Goal: Information Seeking & Learning: Learn about a topic

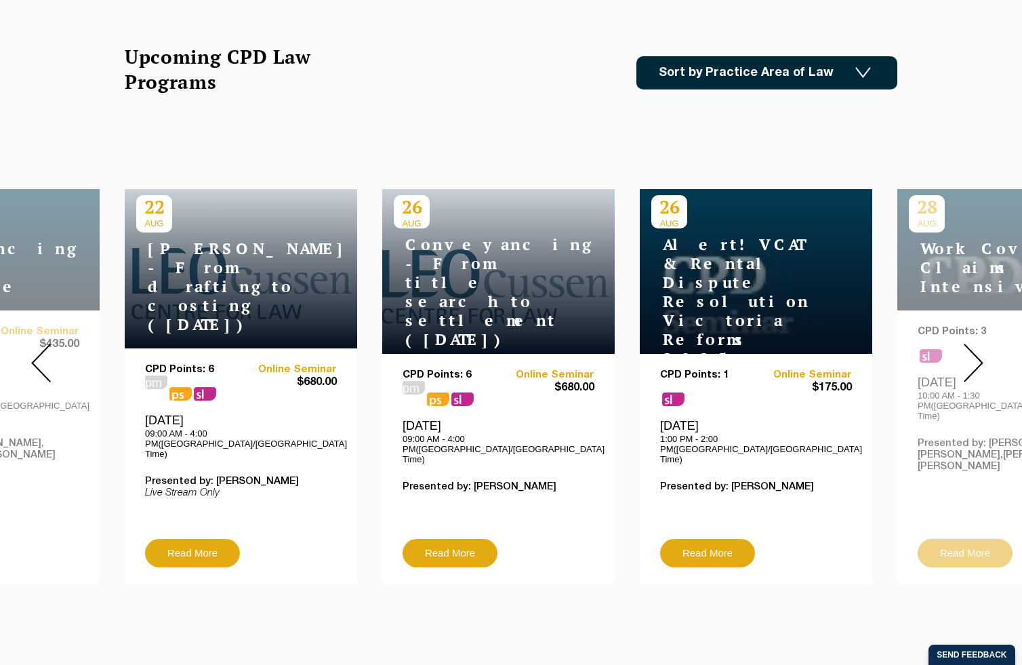
click at [971, 365] on img at bounding box center [974, 363] width 20 height 39
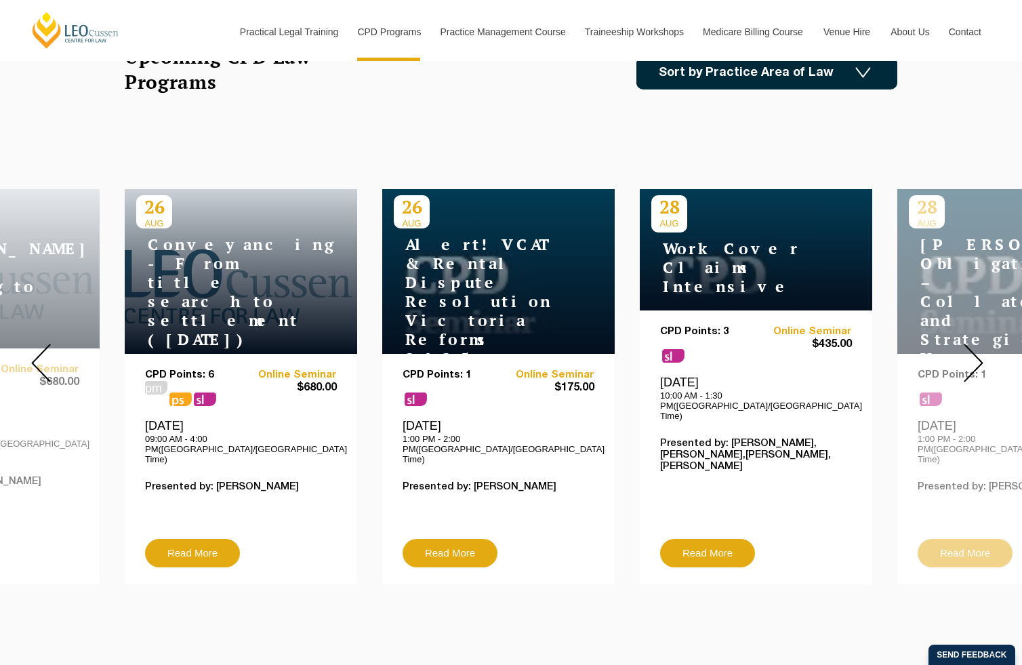
click at [969, 365] on img at bounding box center [974, 363] width 20 height 39
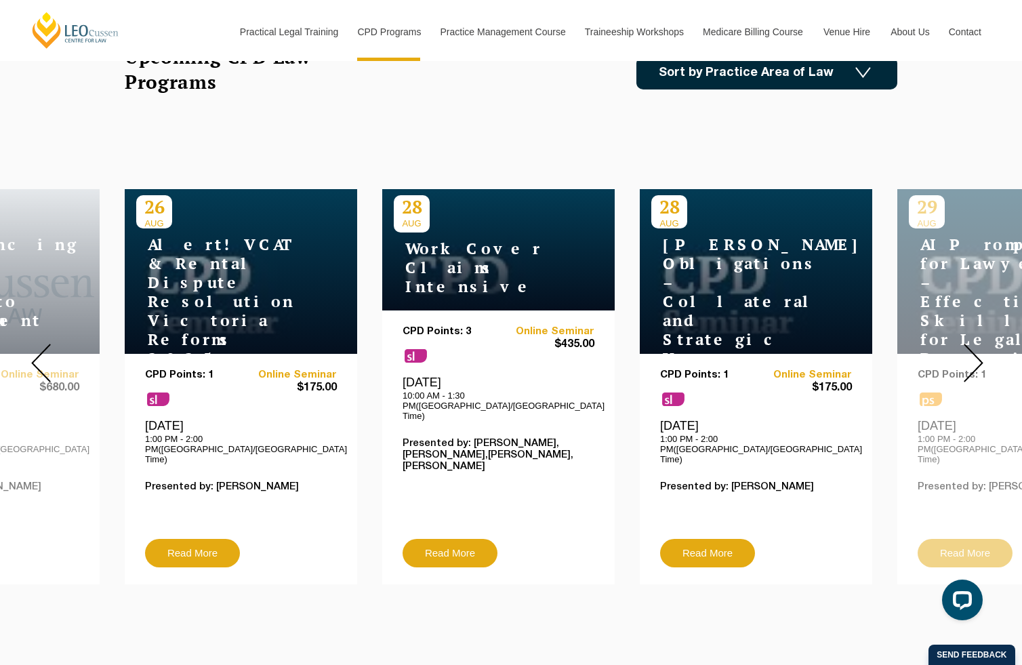
click at [969, 365] on img at bounding box center [974, 363] width 20 height 39
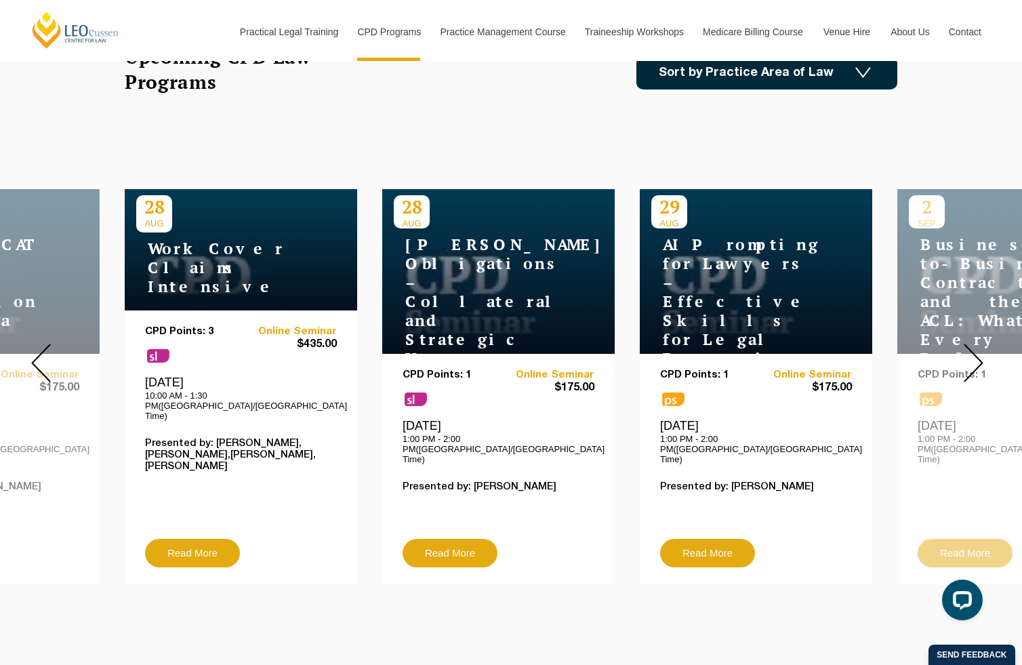
click at [969, 365] on img at bounding box center [974, 363] width 20 height 39
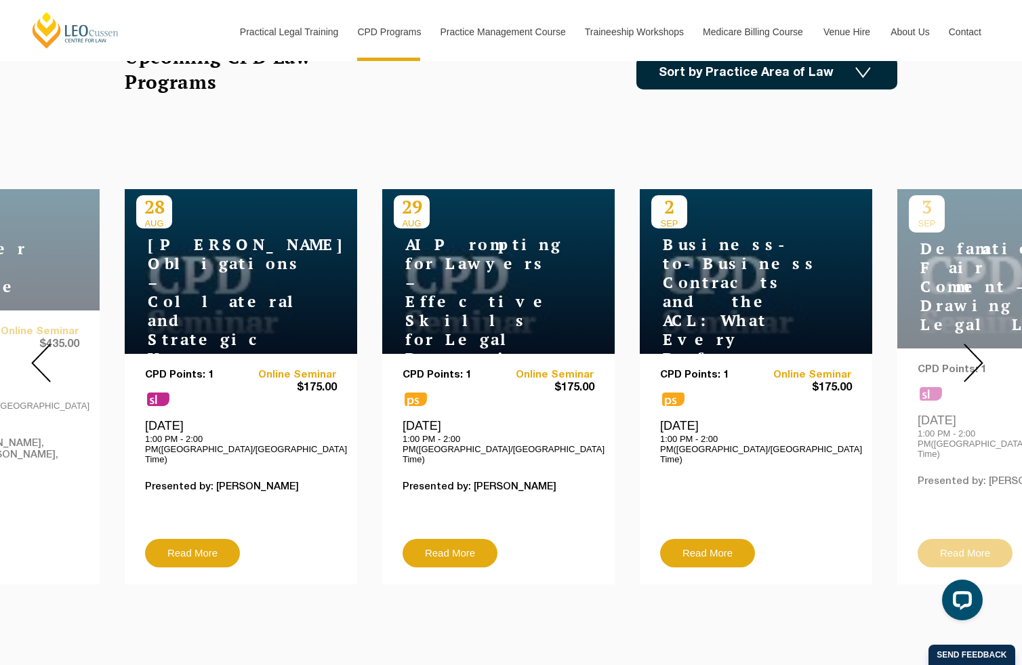
click at [969, 365] on img at bounding box center [974, 363] width 20 height 39
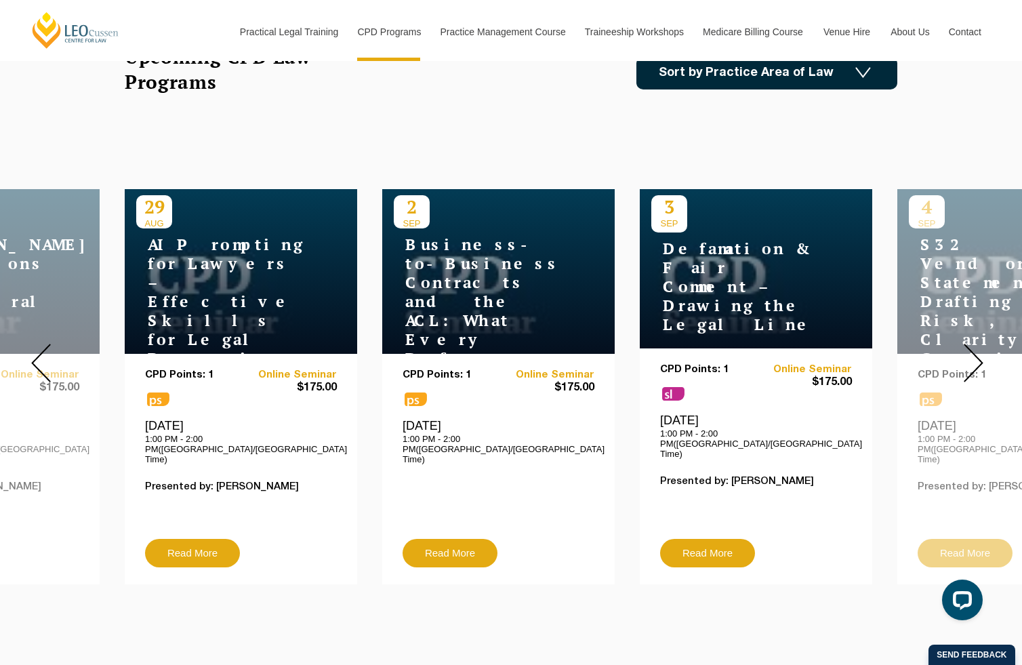
click at [969, 365] on img at bounding box center [974, 363] width 20 height 39
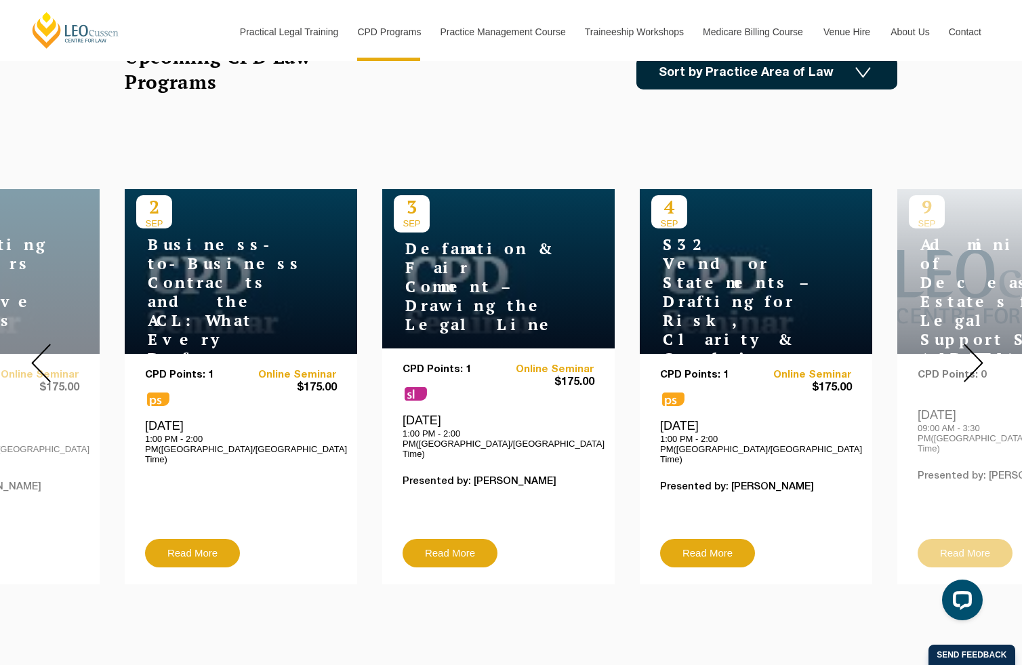
click at [969, 365] on img at bounding box center [974, 363] width 20 height 39
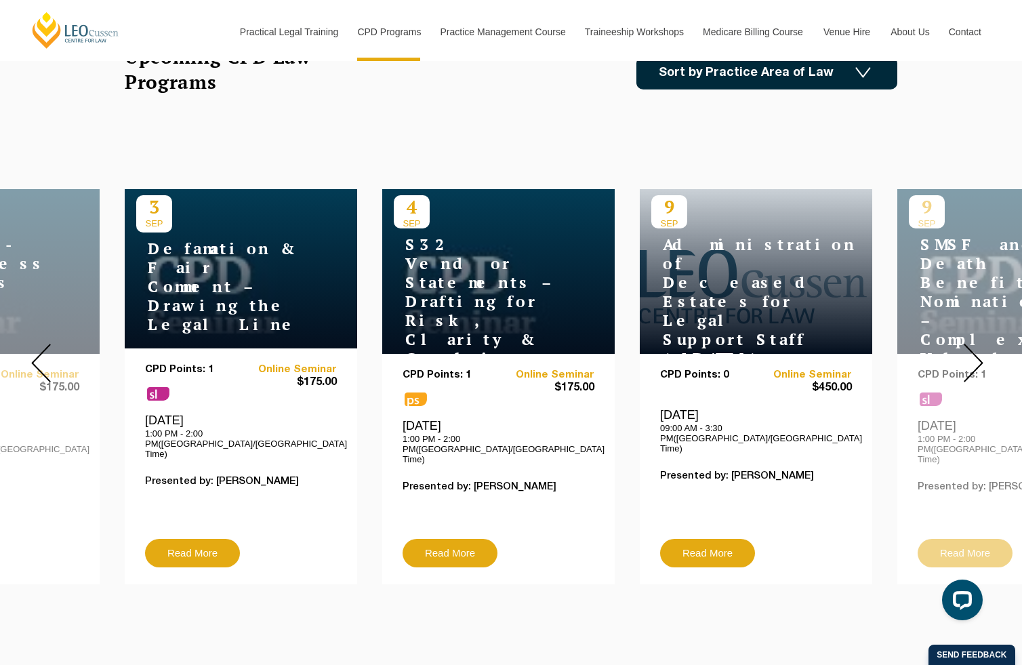
click at [969, 365] on img at bounding box center [974, 363] width 20 height 39
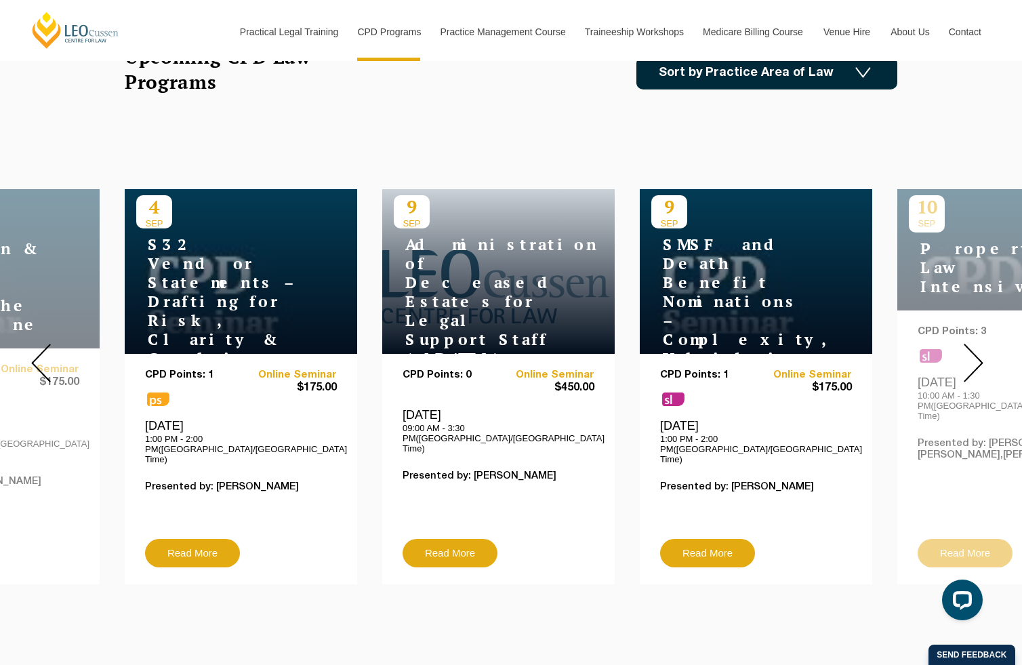
click at [969, 365] on img at bounding box center [974, 363] width 20 height 39
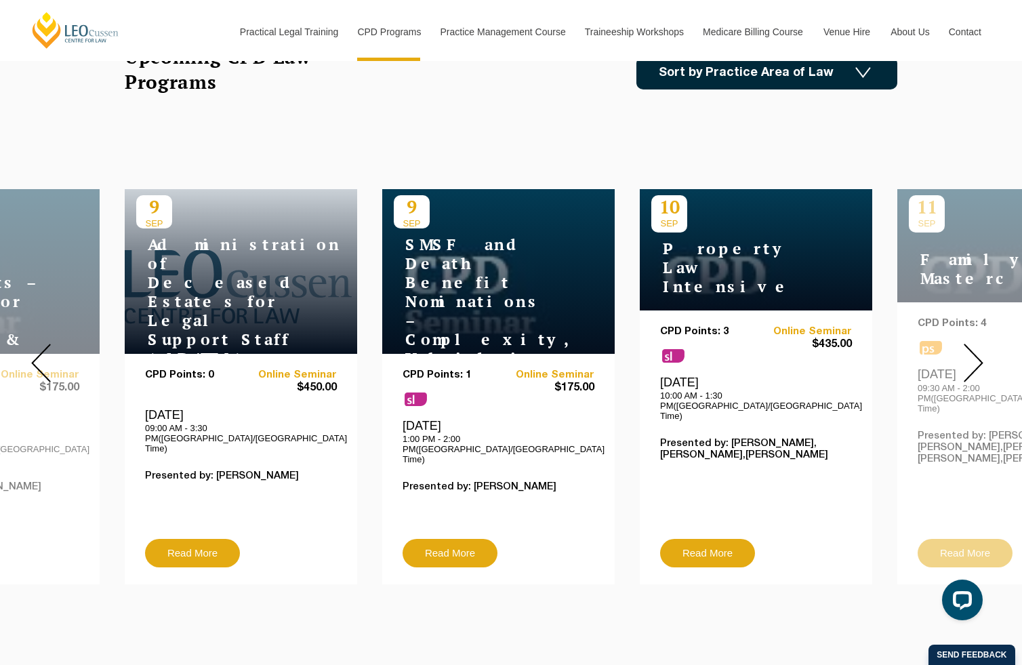
click at [969, 365] on img at bounding box center [974, 363] width 20 height 39
click at [965, 361] on img at bounding box center [974, 363] width 20 height 39
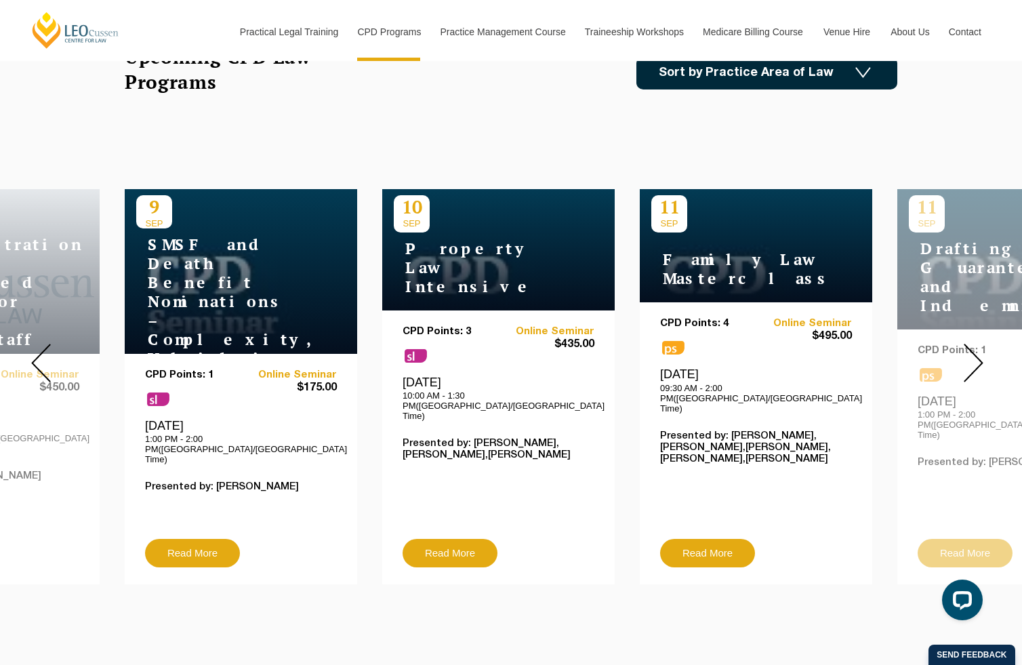
click at [965, 361] on img at bounding box center [974, 363] width 20 height 39
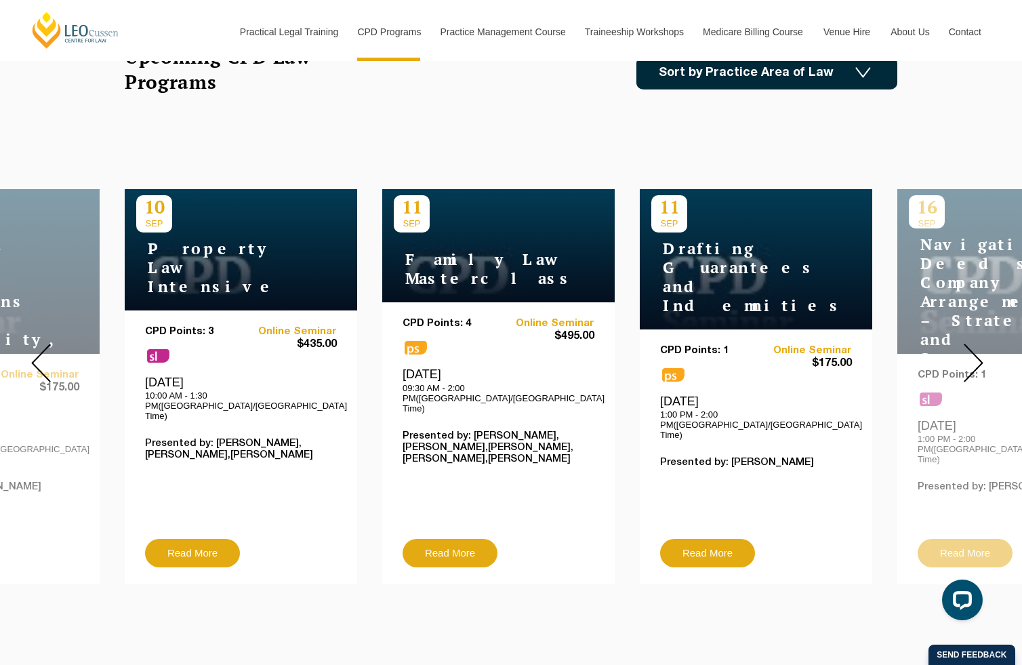
click at [965, 361] on img at bounding box center [974, 363] width 20 height 39
click at [972, 359] on img at bounding box center [974, 363] width 20 height 39
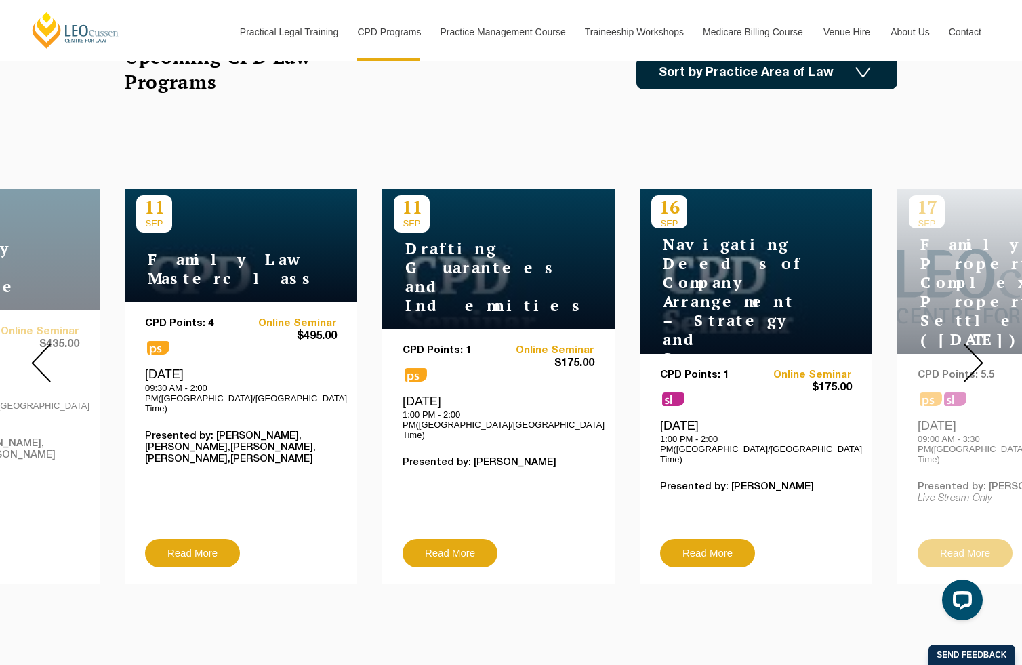
click at [973, 359] on img at bounding box center [974, 363] width 20 height 39
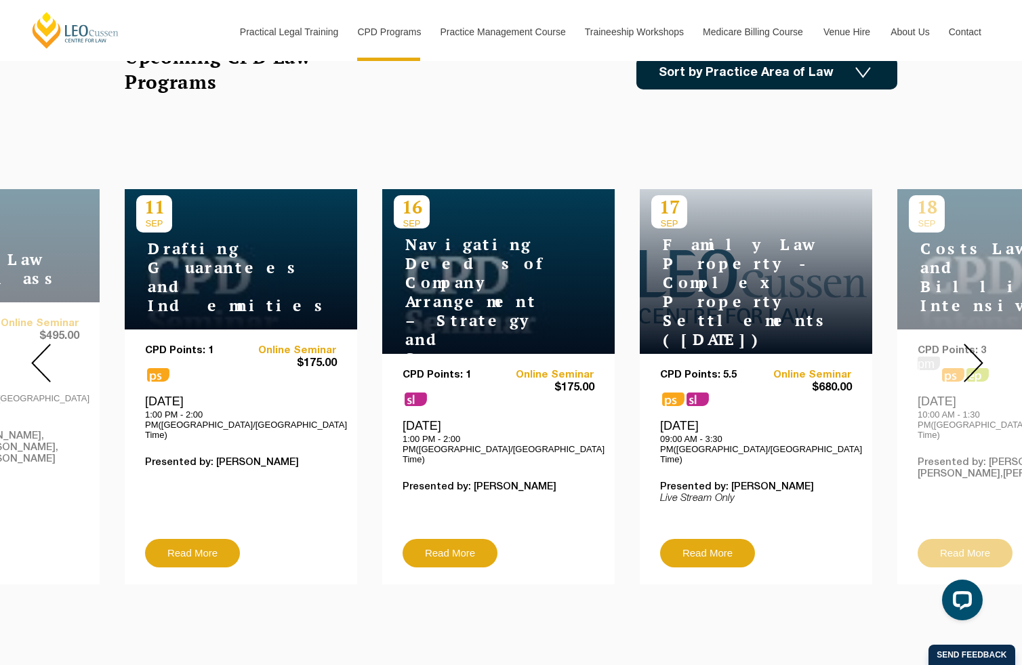
click at [973, 359] on img at bounding box center [974, 363] width 20 height 39
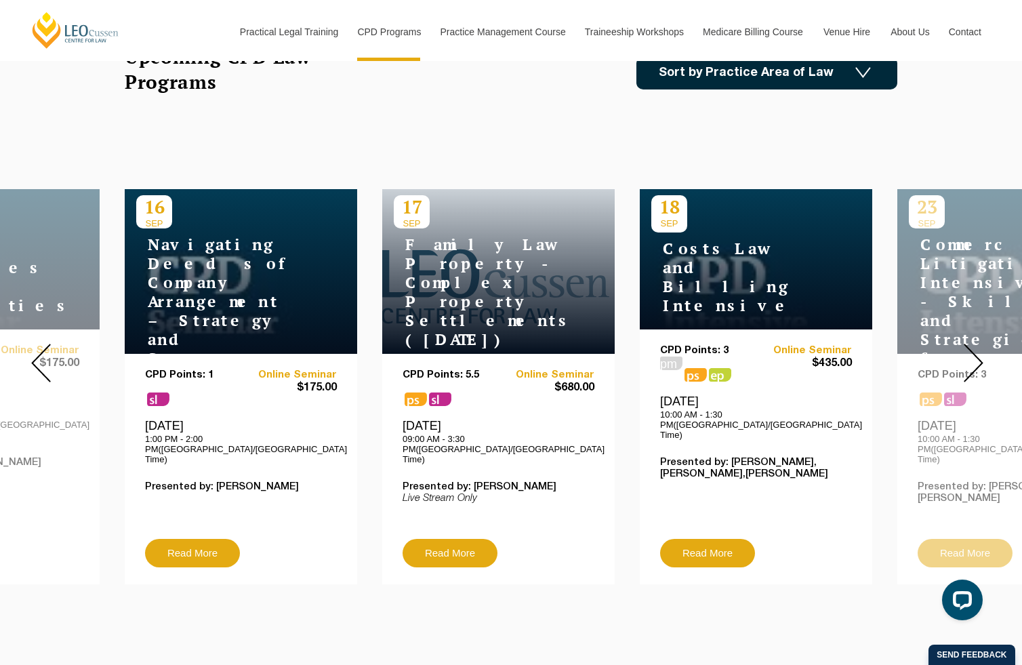
click at [973, 359] on img at bounding box center [974, 363] width 20 height 39
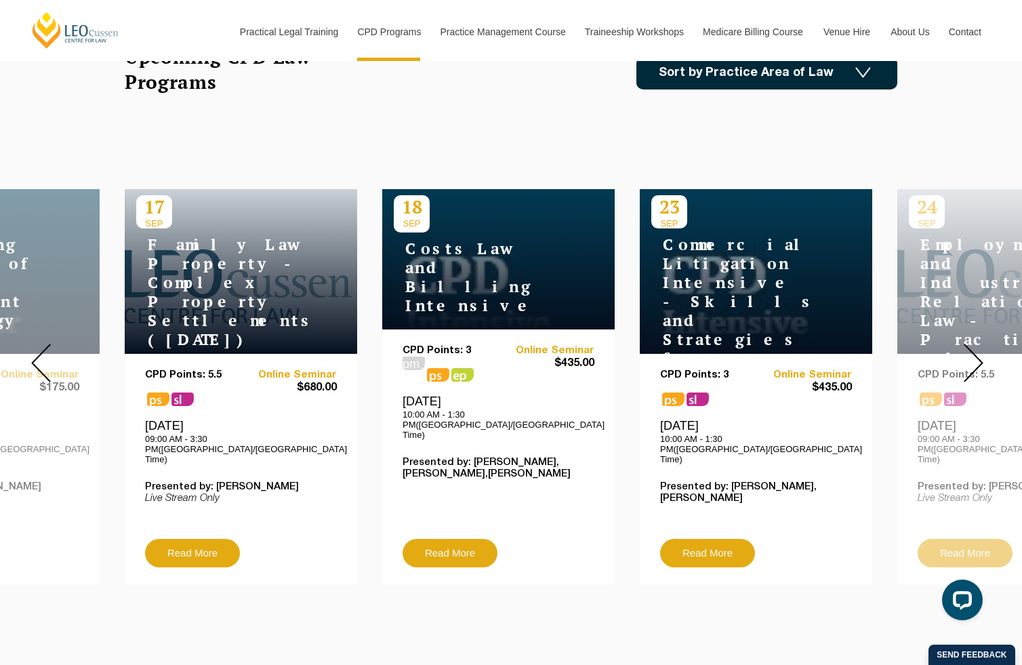
click at [973, 359] on img at bounding box center [974, 363] width 20 height 39
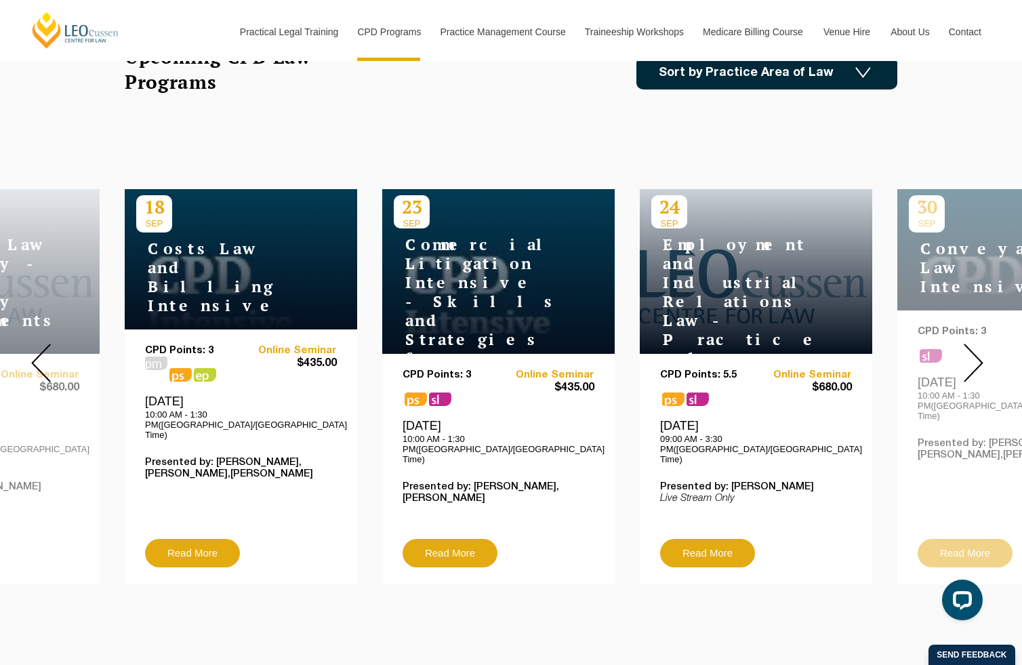
click at [973, 359] on img at bounding box center [974, 363] width 20 height 39
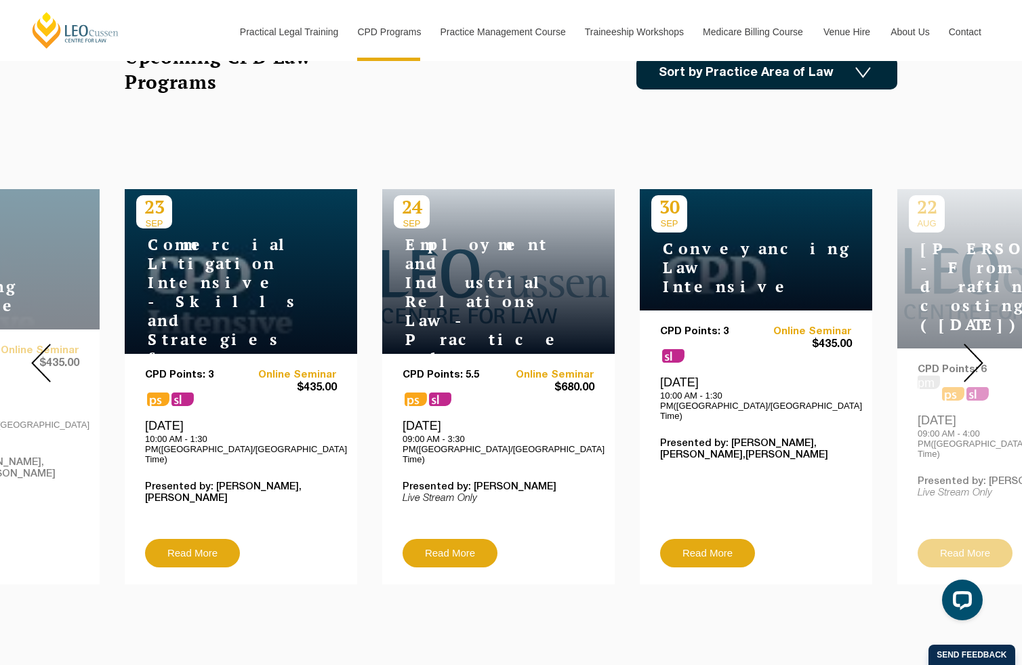
click at [973, 359] on img at bounding box center [974, 363] width 20 height 39
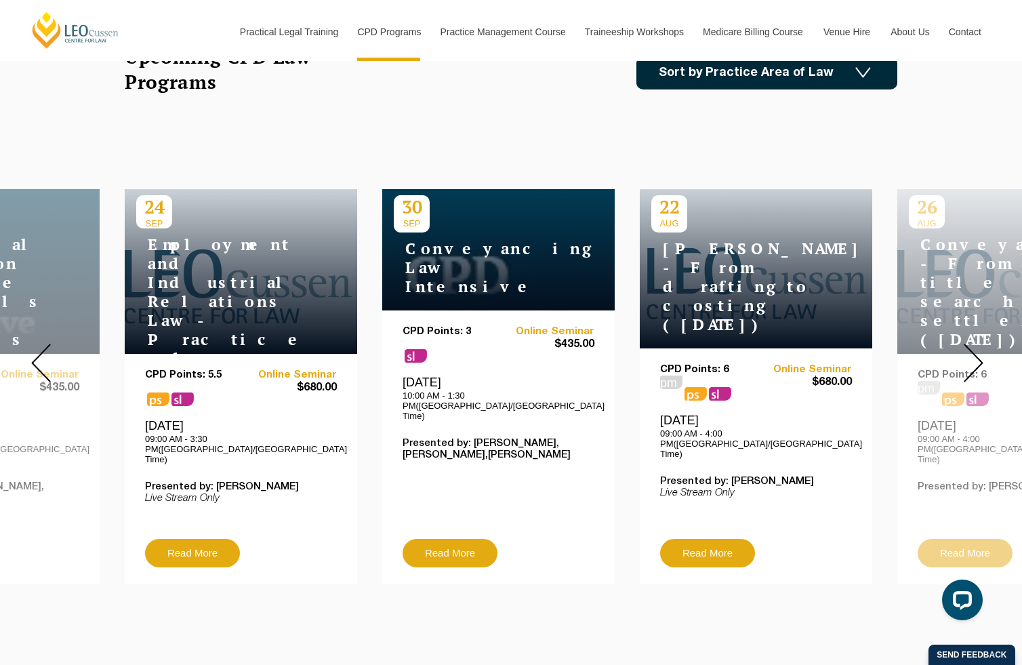
click at [973, 359] on img at bounding box center [974, 363] width 20 height 39
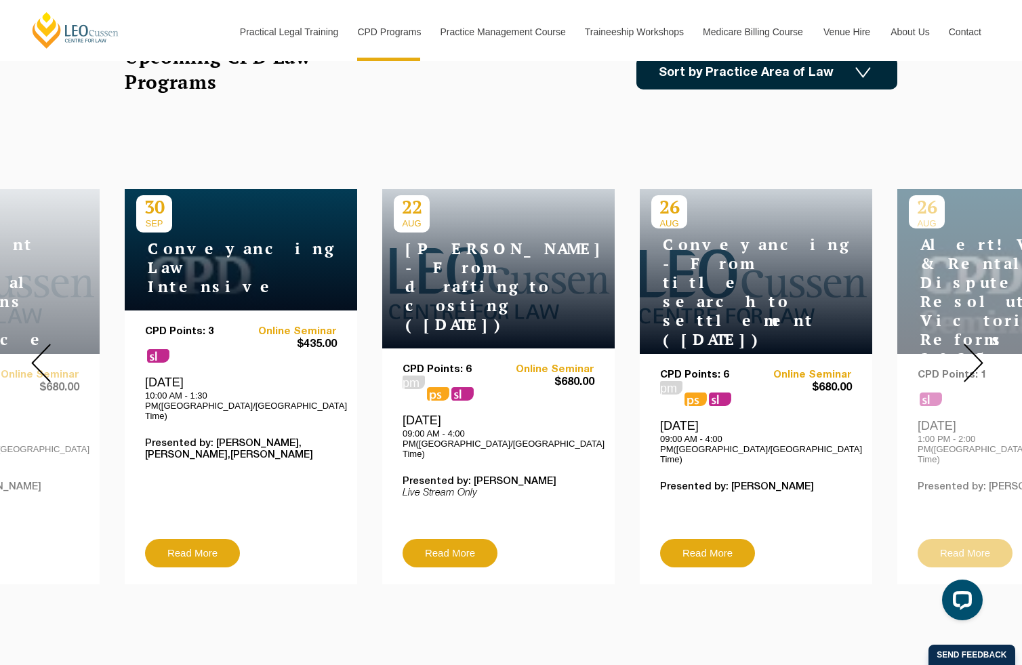
click at [973, 359] on img at bounding box center [974, 363] width 20 height 39
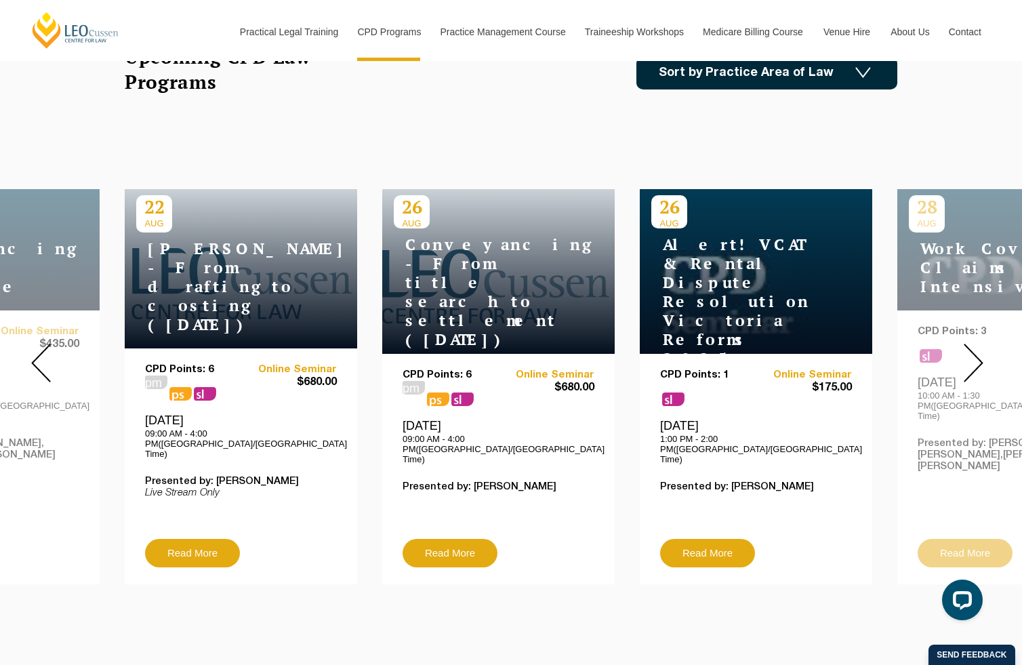
click at [973, 359] on img at bounding box center [974, 363] width 20 height 39
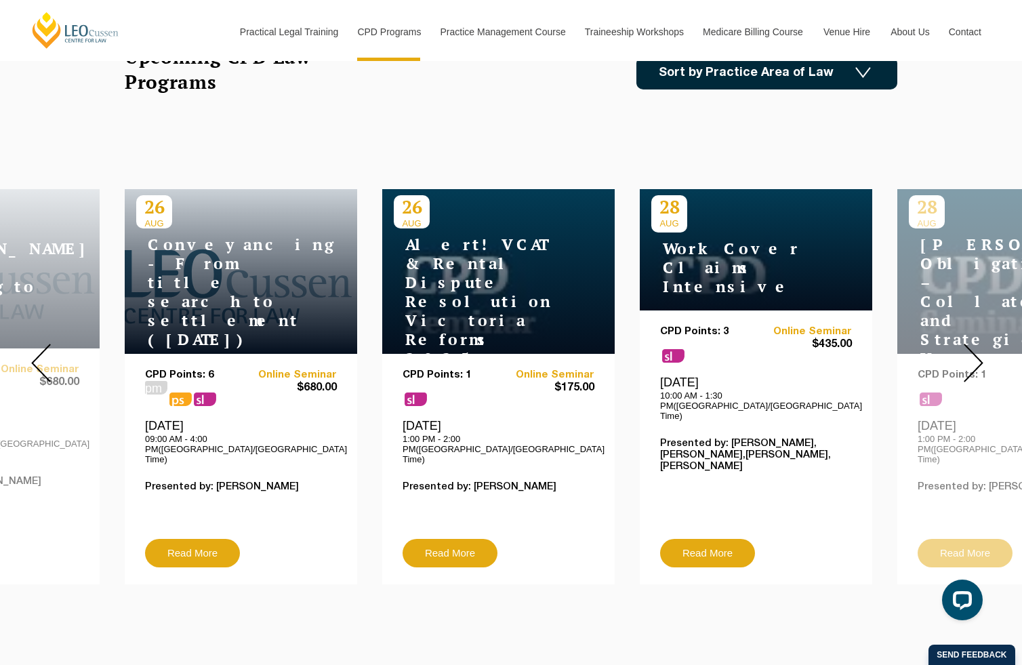
click at [973, 359] on img at bounding box center [974, 363] width 20 height 39
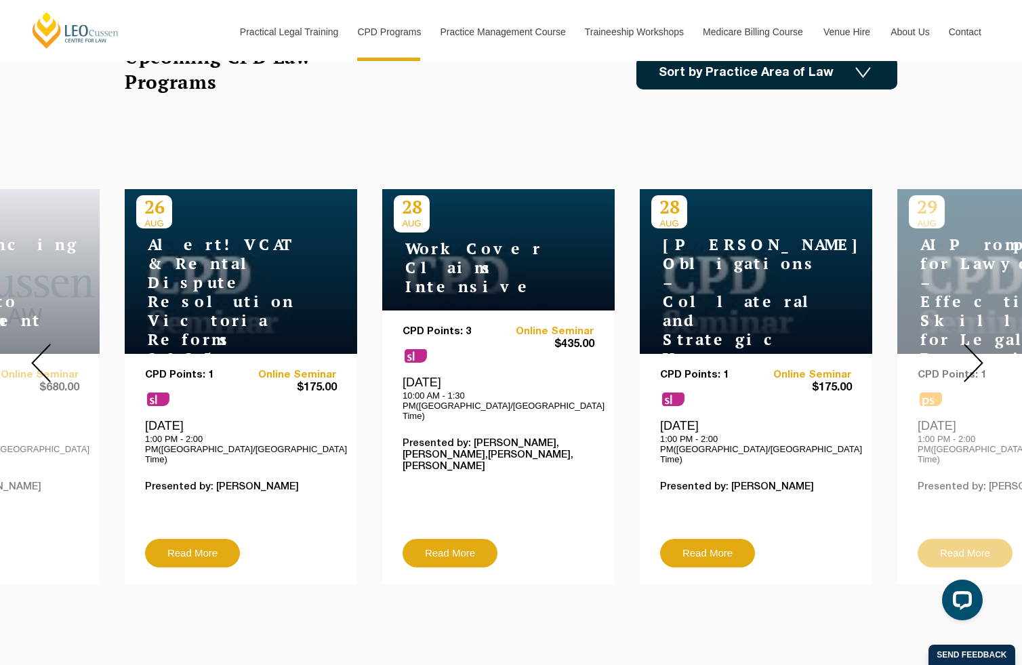
click at [972, 359] on img at bounding box center [974, 363] width 20 height 39
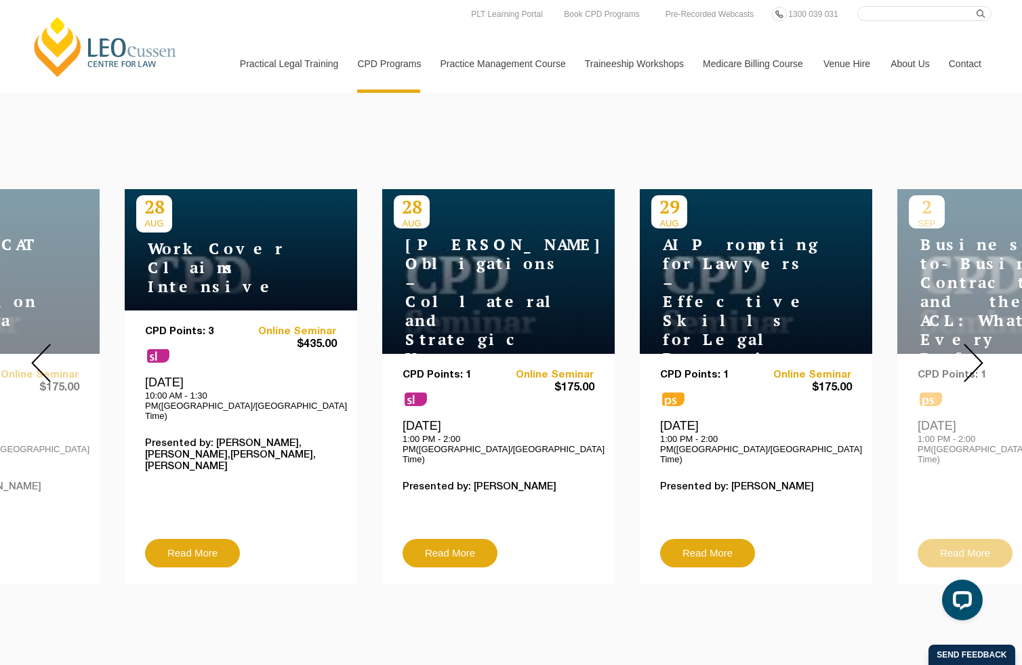
click at [996, 361] on div at bounding box center [974, 363] width 98 height 463
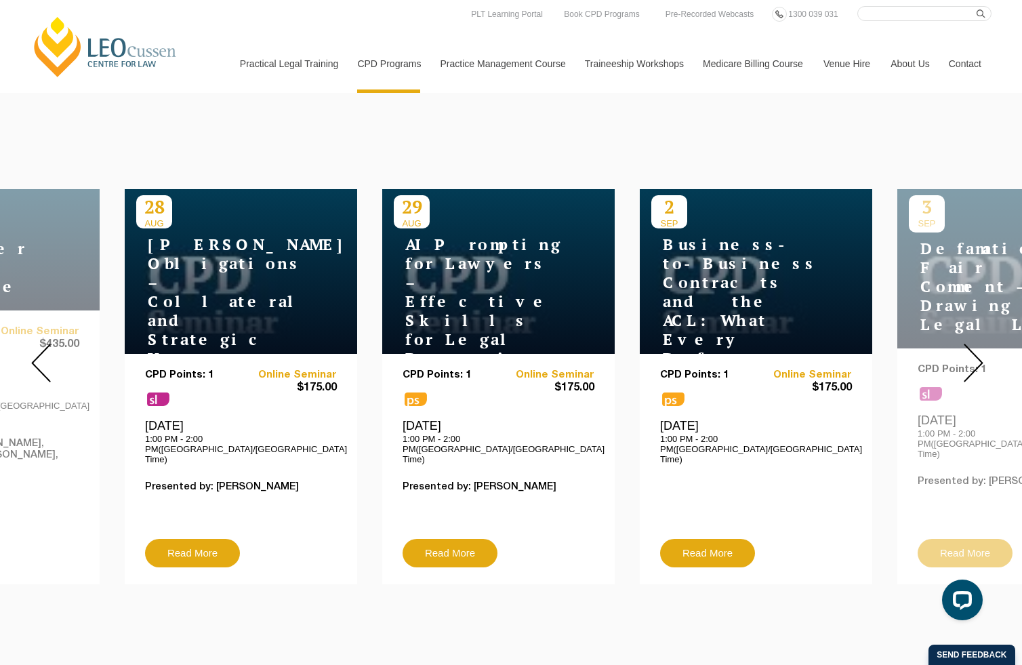
click at [994, 360] on div at bounding box center [974, 363] width 98 height 463
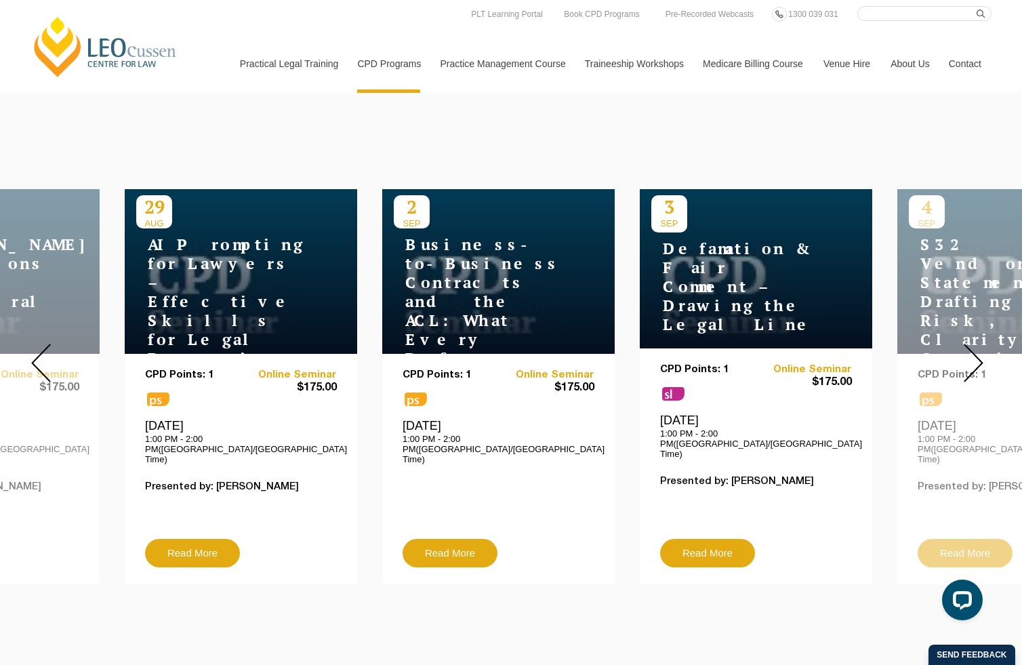
click at [993, 359] on div at bounding box center [974, 363] width 98 height 463
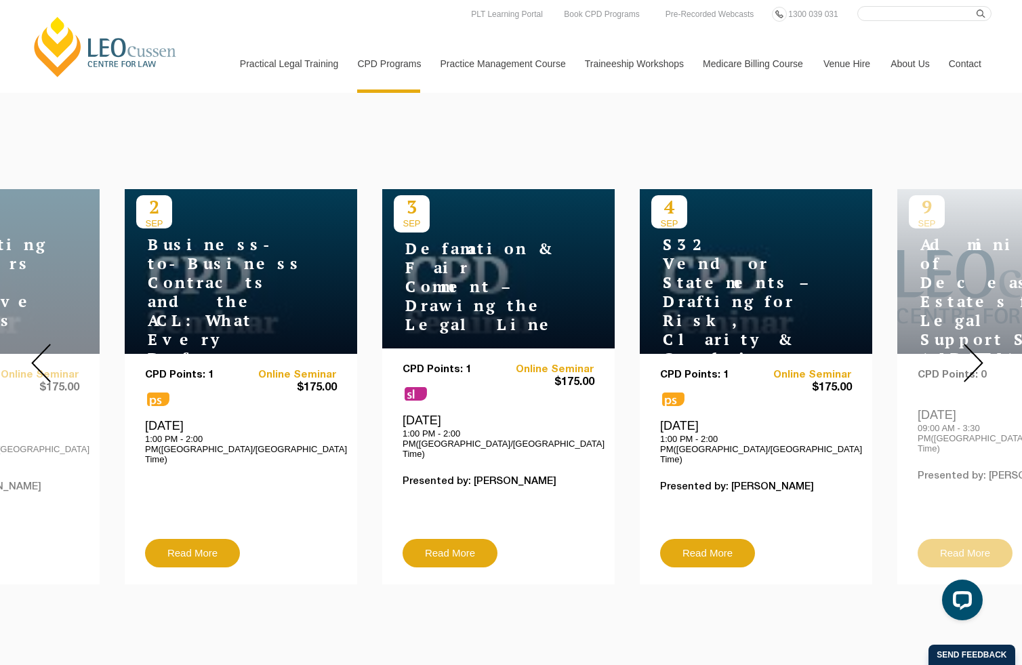
click at [992, 359] on div at bounding box center [974, 363] width 98 height 463
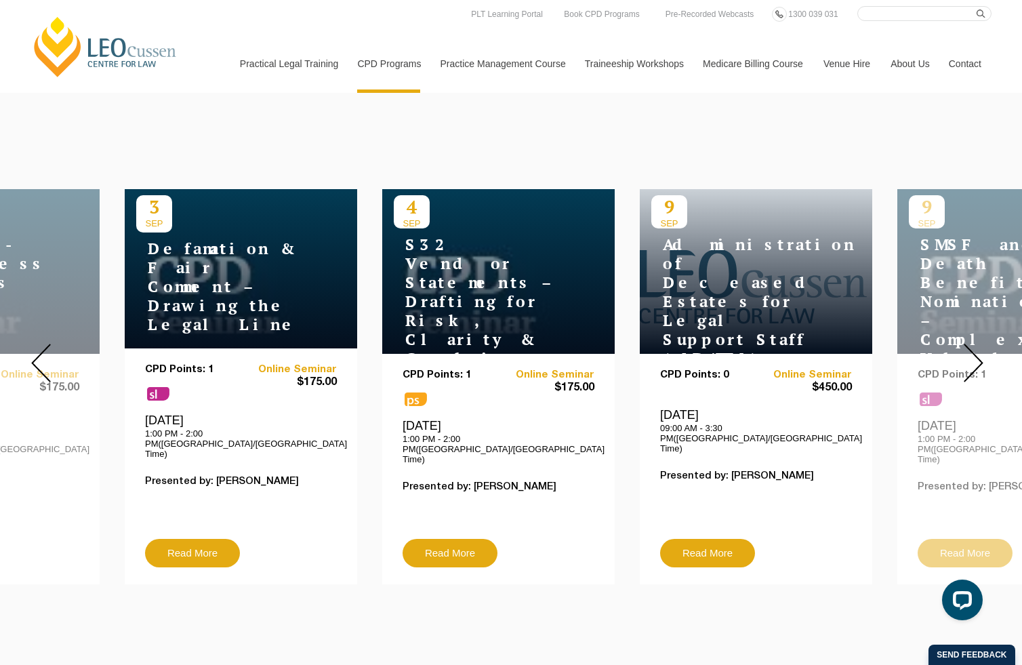
click at [991, 359] on div at bounding box center [974, 363] width 98 height 463
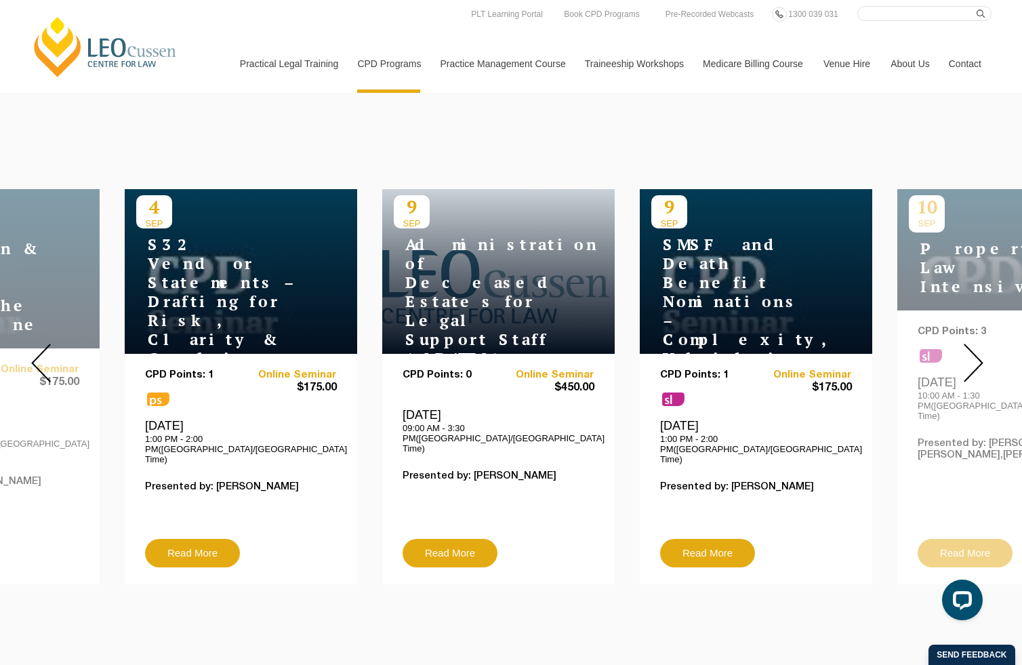
click at [991, 359] on div at bounding box center [974, 363] width 98 height 463
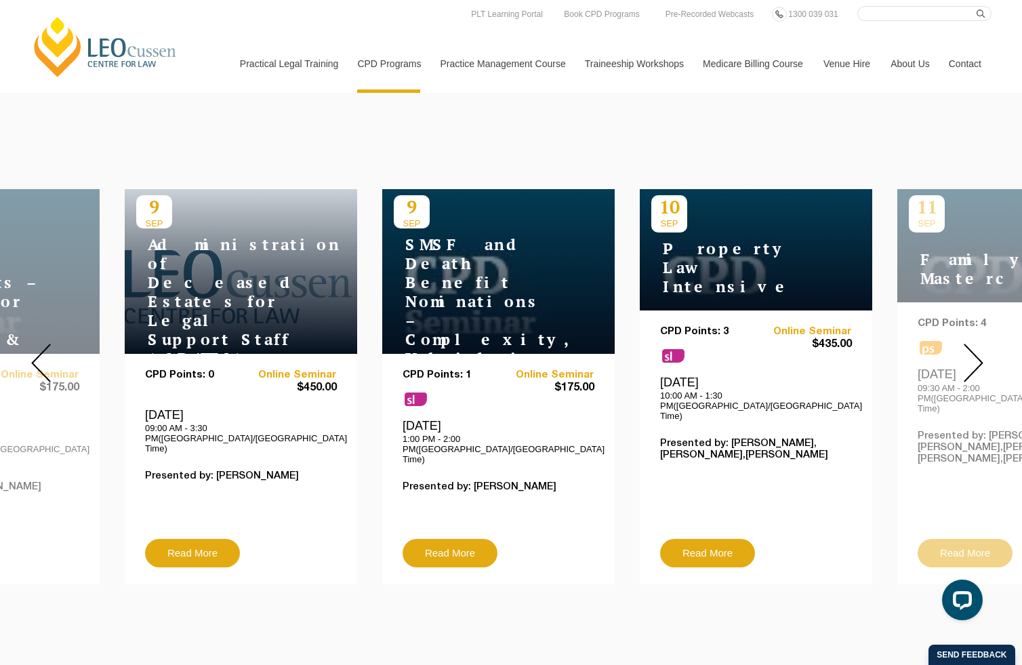
click at [990, 357] on div at bounding box center [974, 363] width 98 height 463
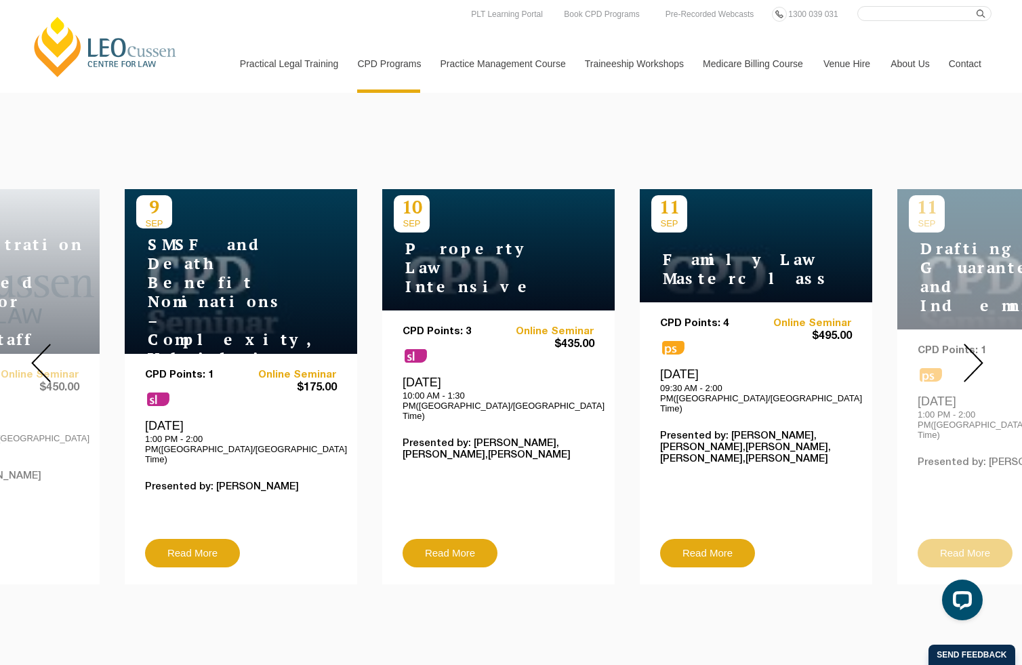
click at [990, 357] on div at bounding box center [974, 363] width 98 height 463
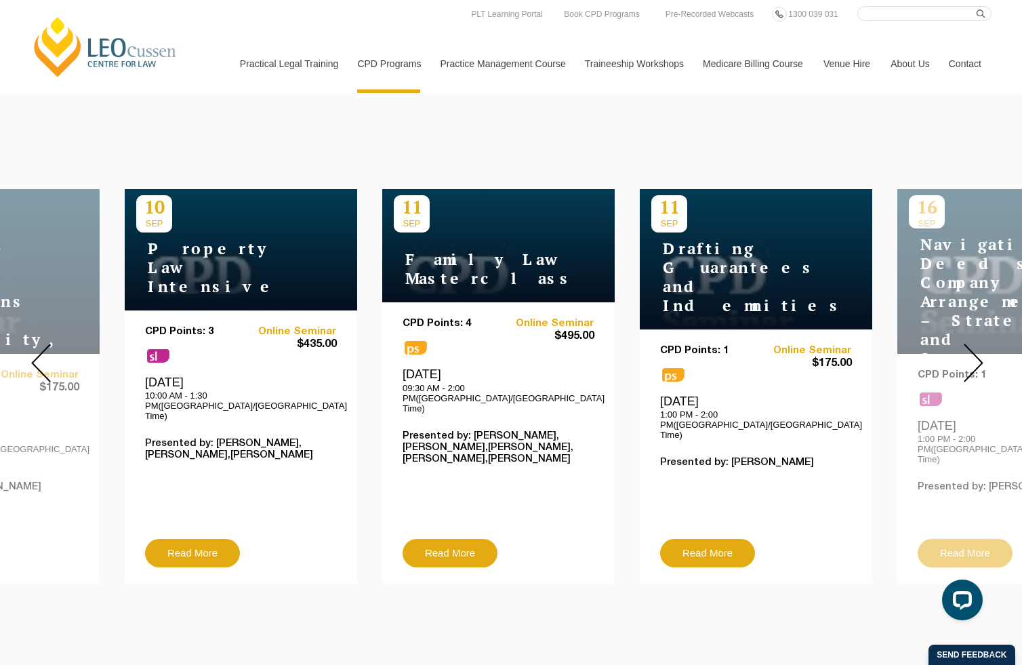
click at [990, 357] on div at bounding box center [974, 363] width 98 height 463
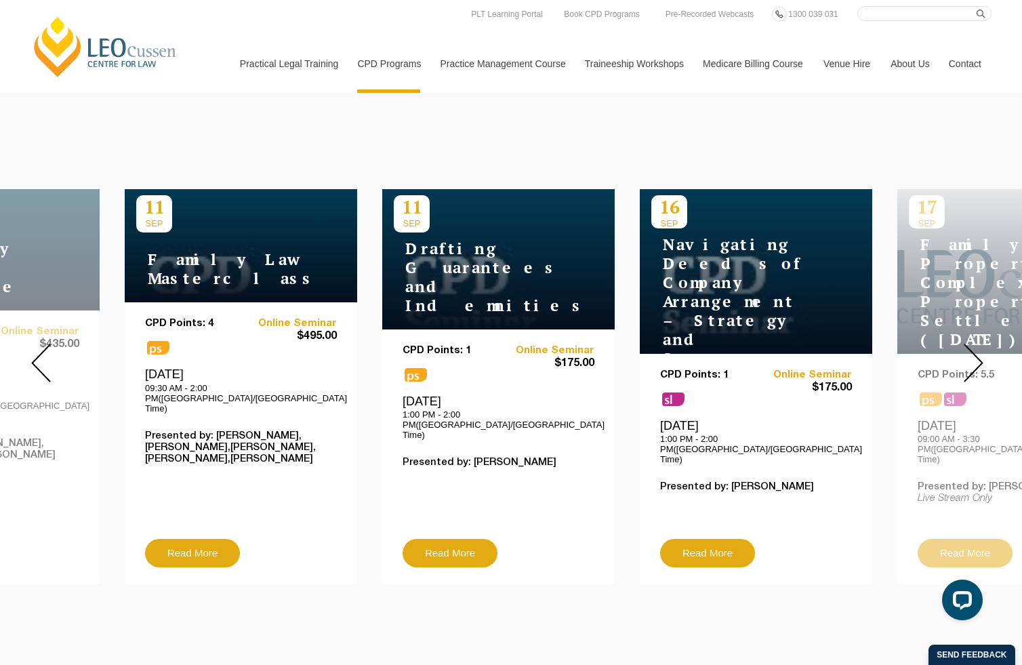
click at [990, 357] on div at bounding box center [974, 363] width 98 height 463
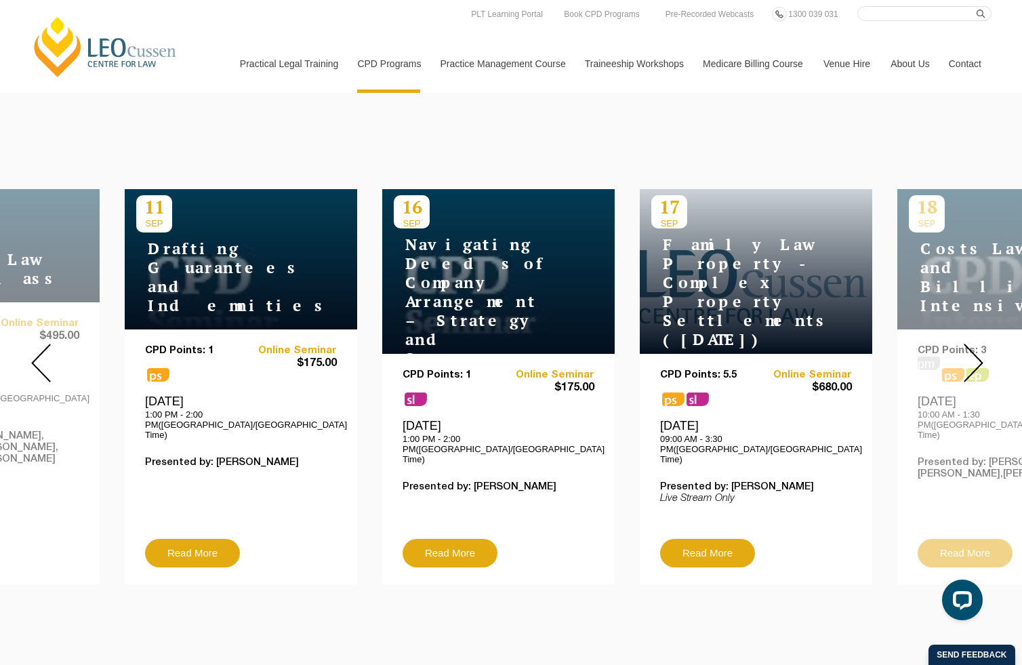
click at [990, 357] on div at bounding box center [974, 363] width 98 height 463
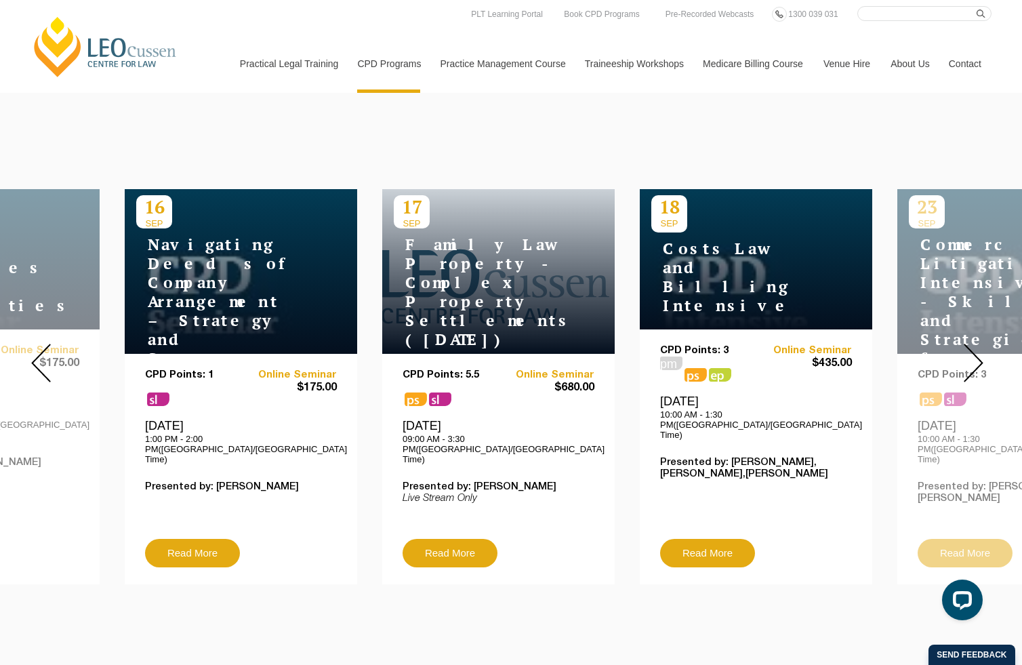
click at [990, 357] on div at bounding box center [974, 363] width 98 height 463
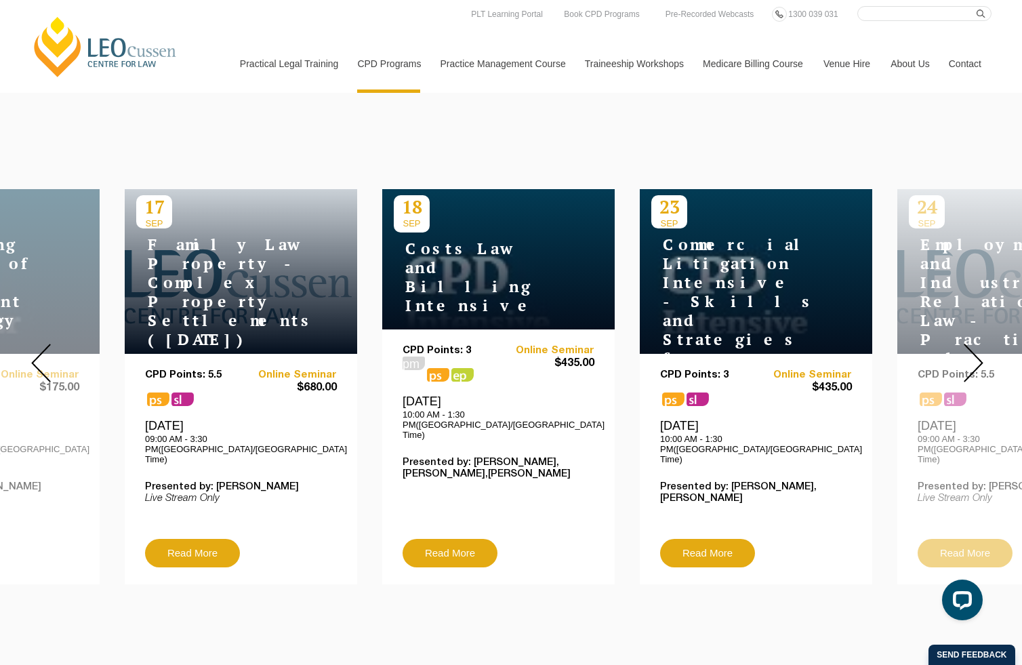
click at [988, 357] on div at bounding box center [974, 363] width 98 height 463
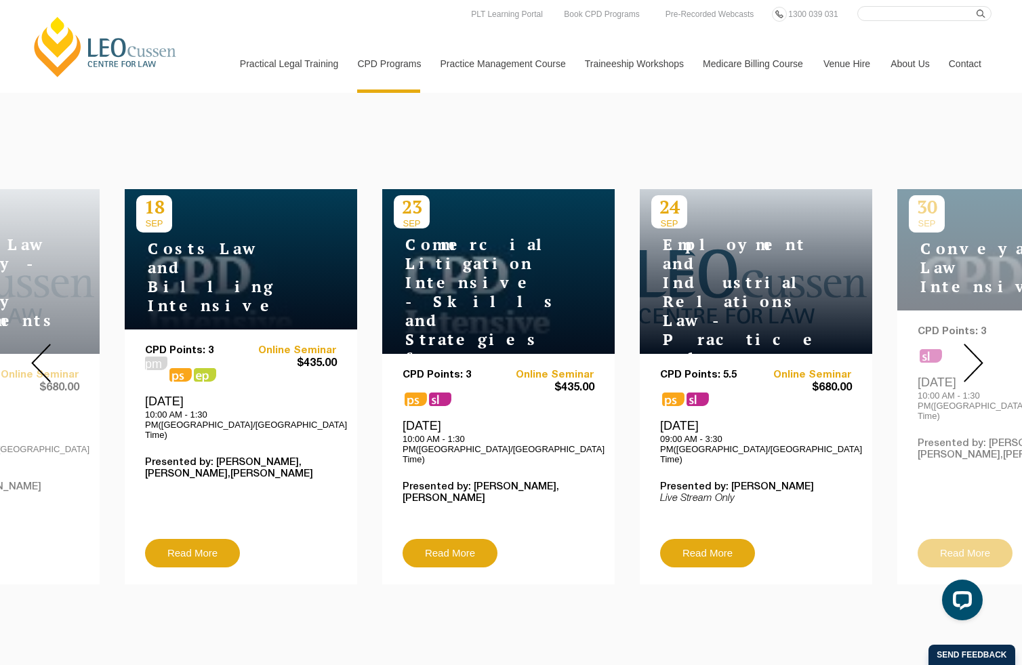
click at [987, 357] on div at bounding box center [974, 363] width 98 height 463
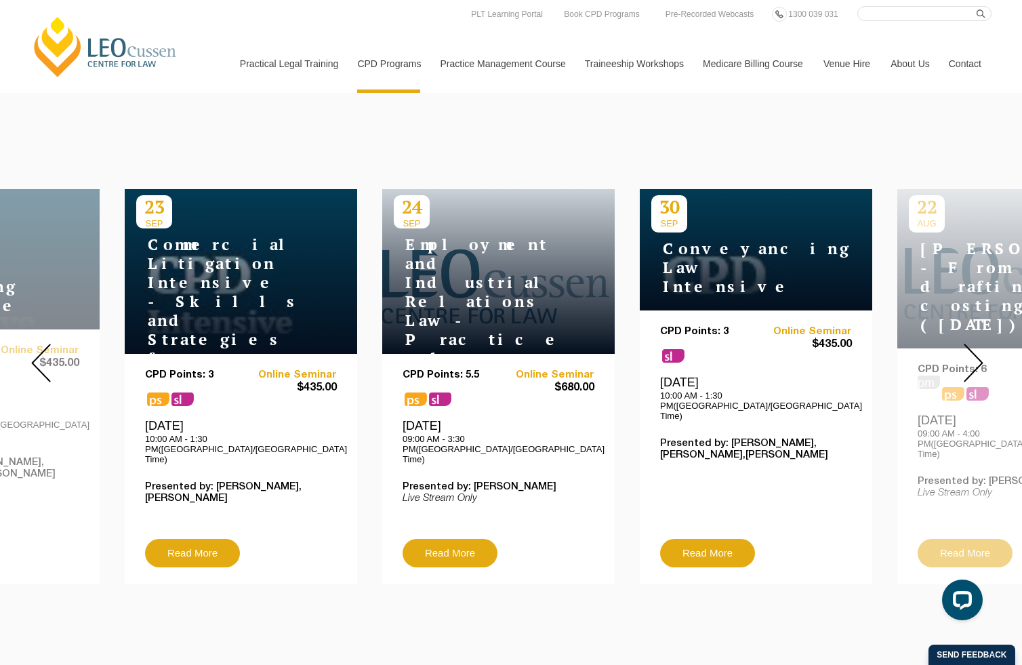
click at [988, 358] on div at bounding box center [974, 363] width 98 height 463
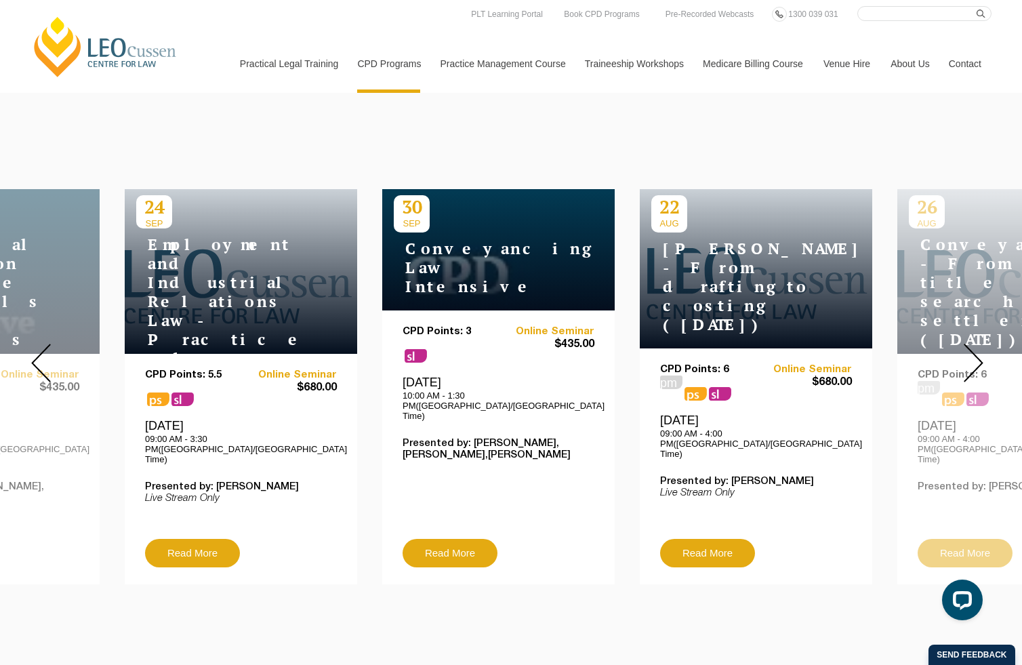
click at [984, 350] on div at bounding box center [974, 363] width 98 height 463
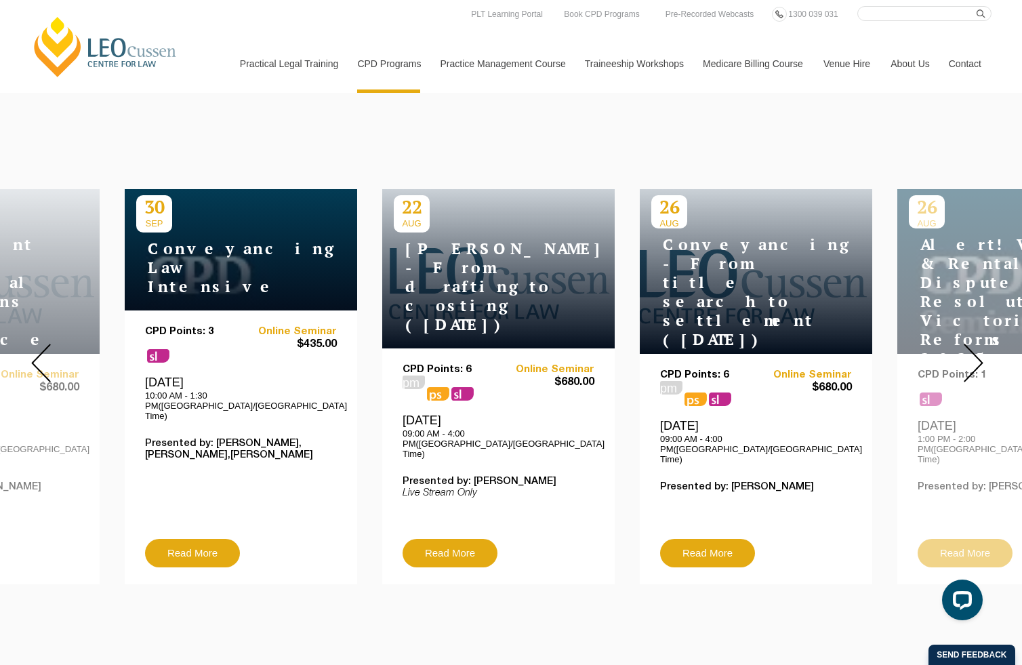
click at [987, 348] on div at bounding box center [974, 363] width 98 height 463
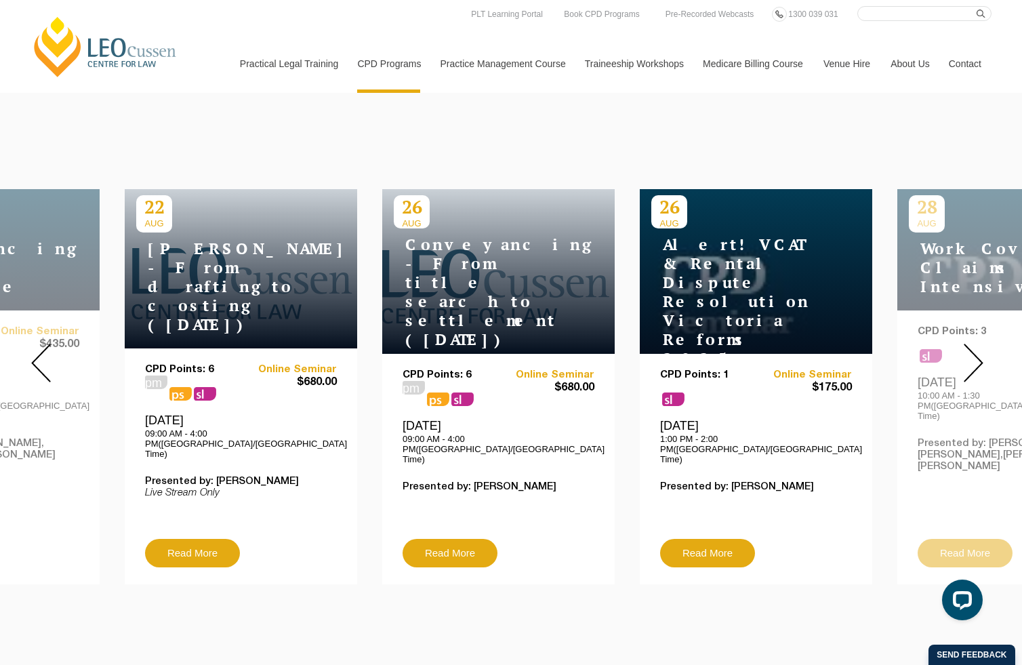
click at [984, 351] on div at bounding box center [974, 363] width 98 height 463
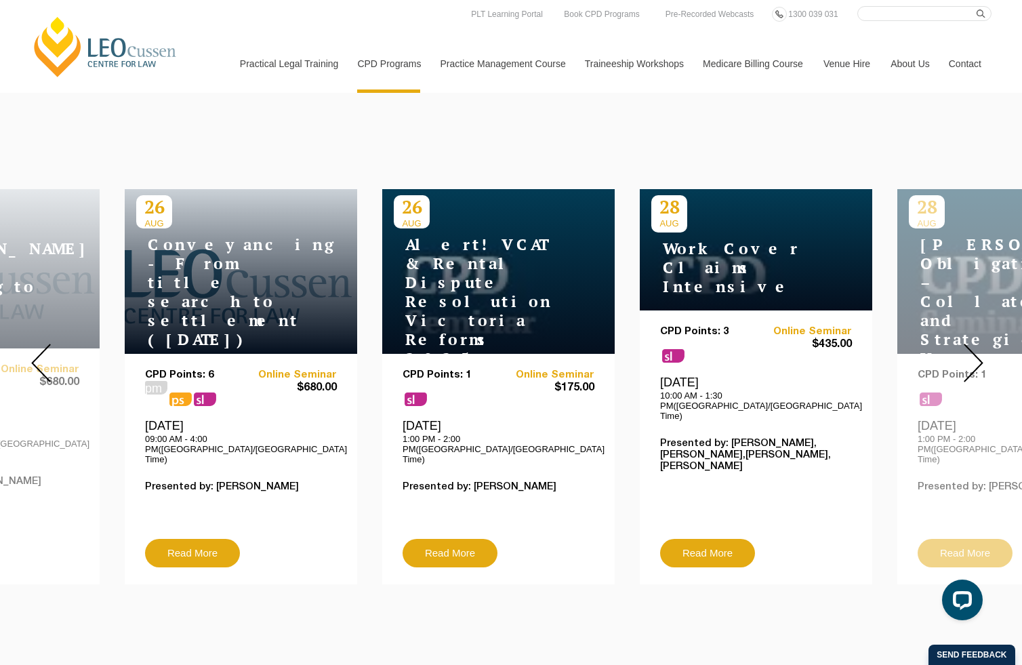
click at [982, 350] on img at bounding box center [974, 363] width 20 height 39
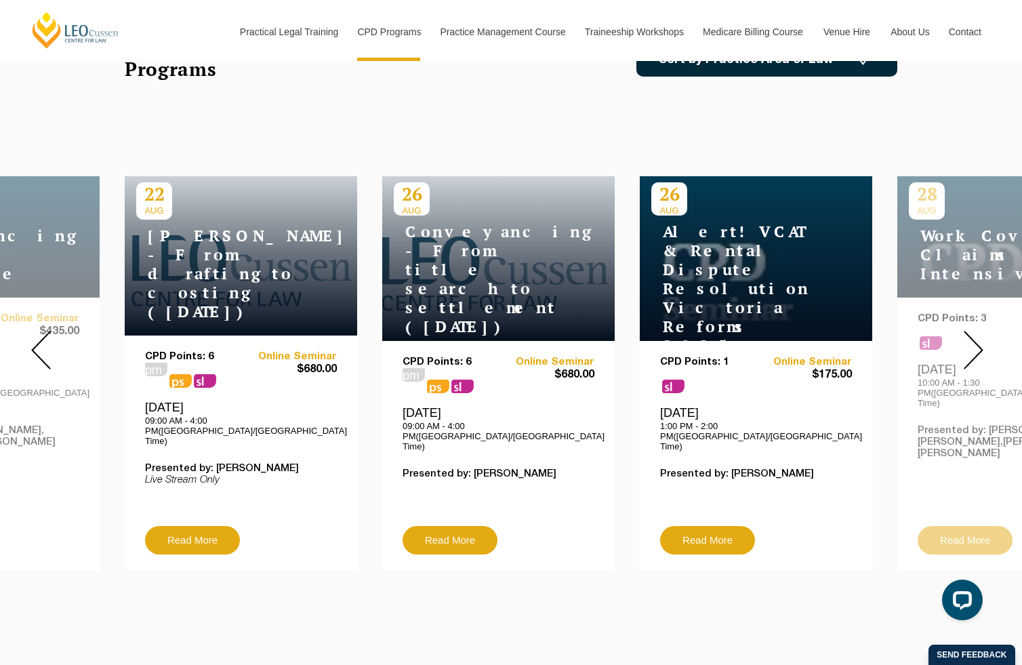
scroll to position [282, 0]
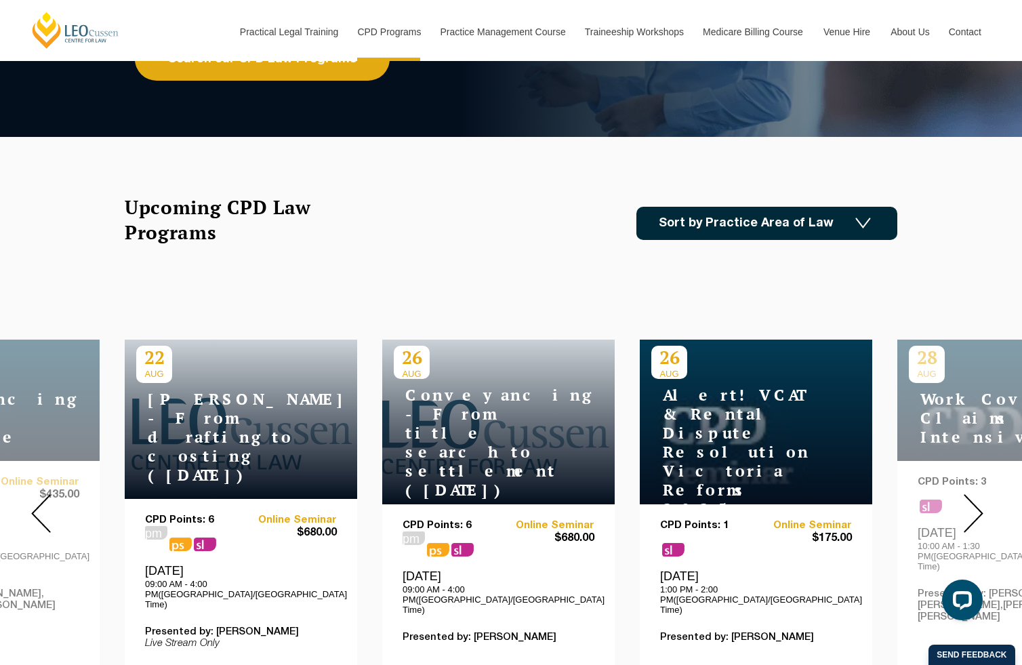
click at [984, 498] on div at bounding box center [974, 513] width 98 height 463
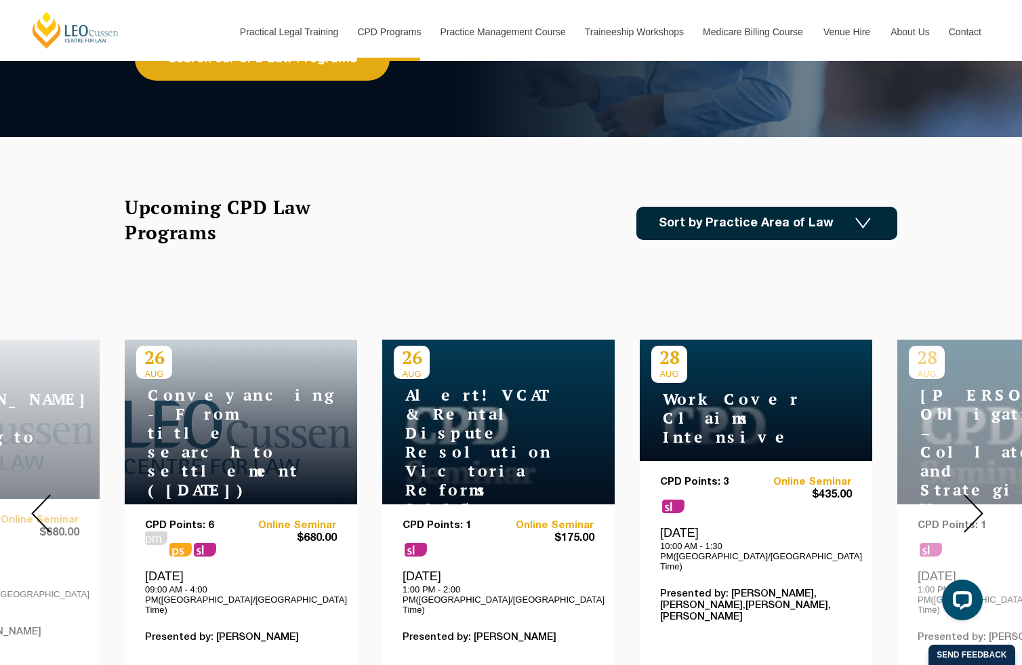
click at [984, 498] on div at bounding box center [974, 513] width 98 height 463
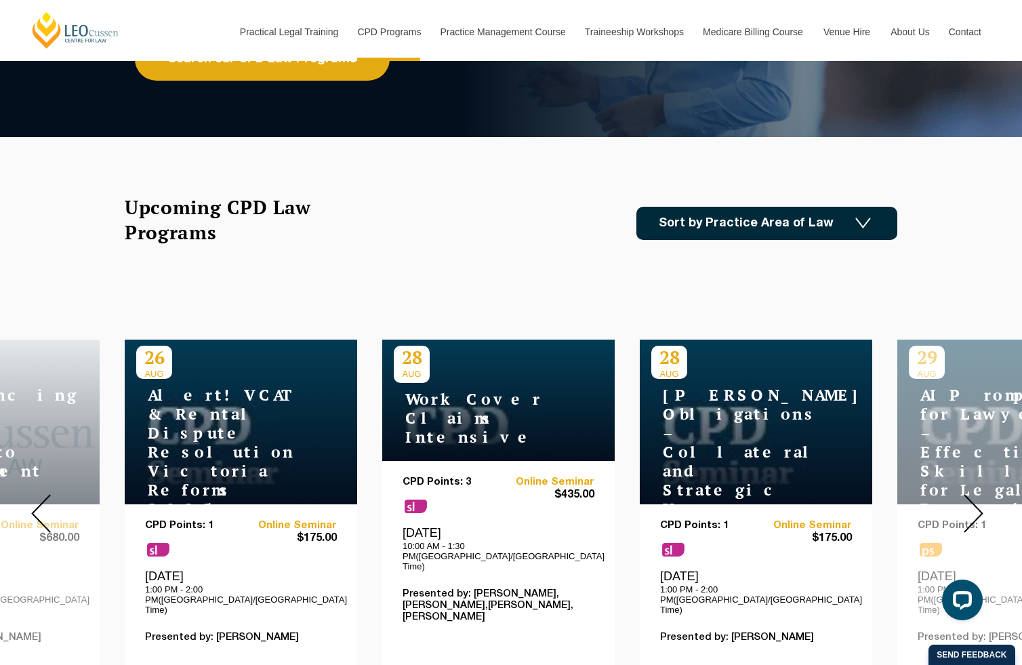
click at [983, 498] on div at bounding box center [974, 513] width 98 height 463
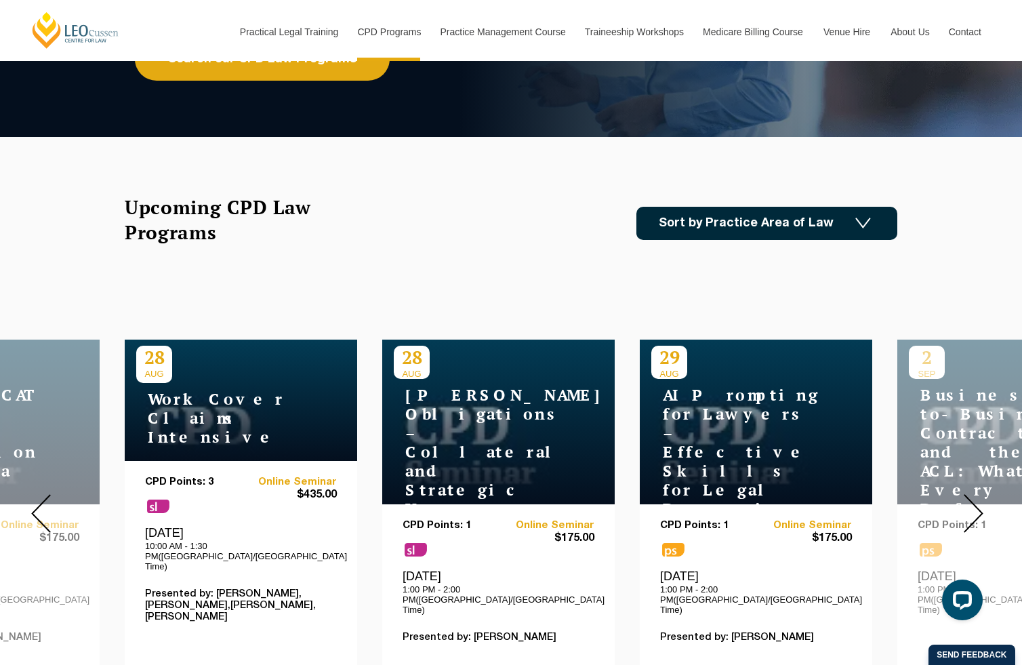
click at [983, 498] on div at bounding box center [974, 513] width 98 height 463
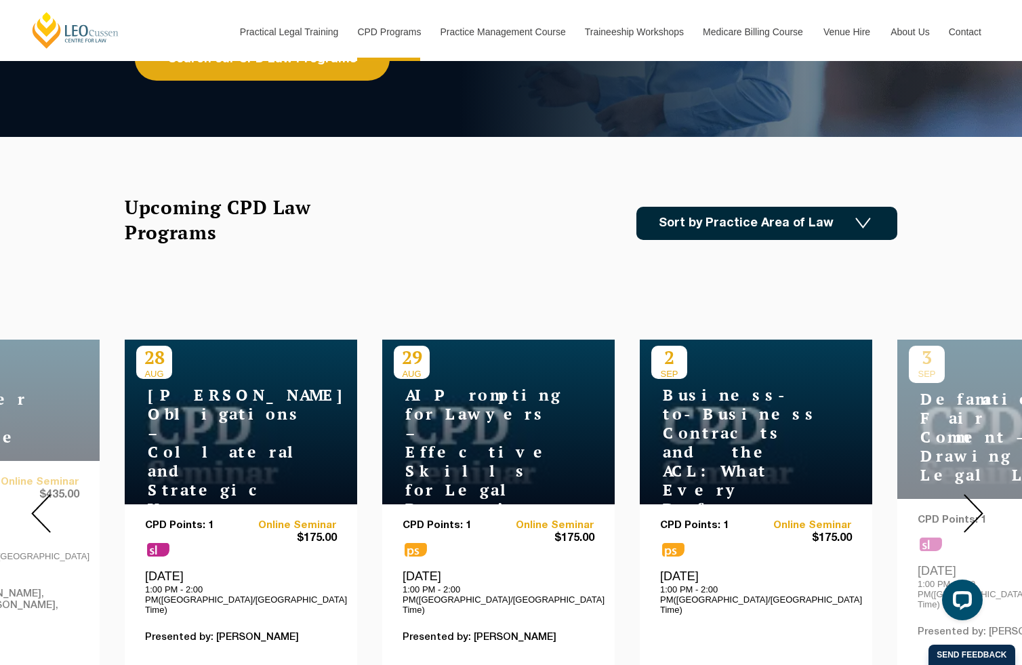
click at [983, 498] on div at bounding box center [974, 513] width 98 height 463
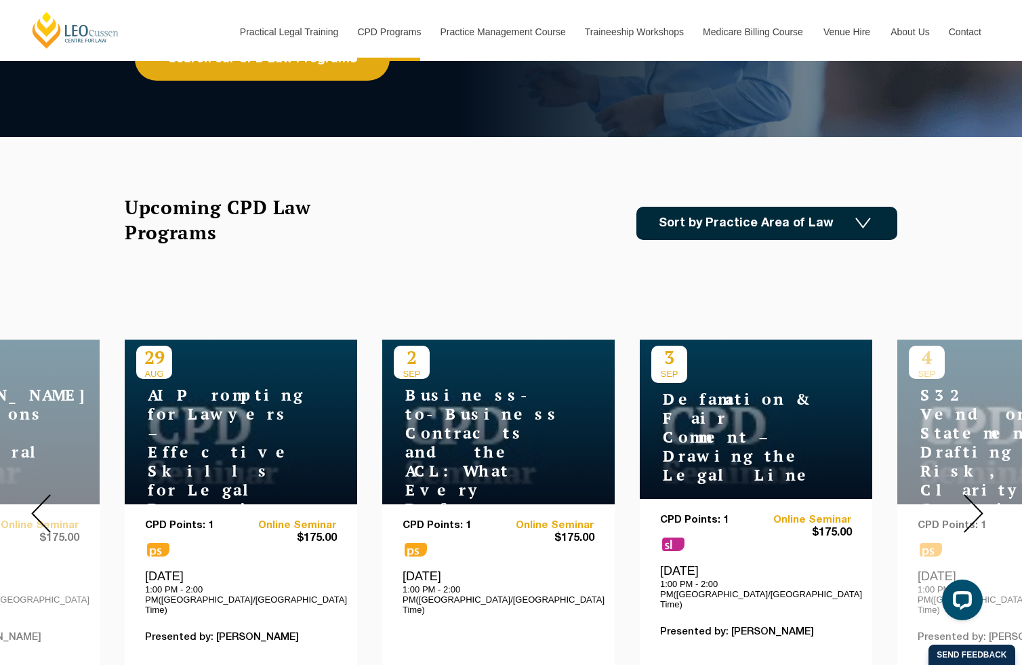
click at [983, 498] on div at bounding box center [974, 513] width 98 height 463
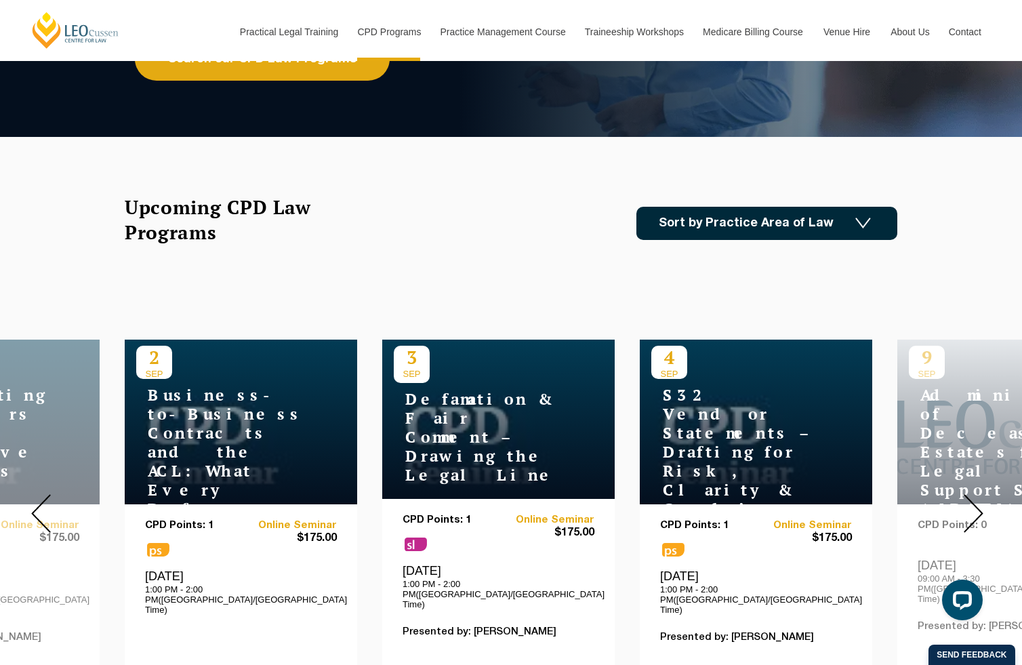
click at [983, 498] on div at bounding box center [974, 513] width 98 height 463
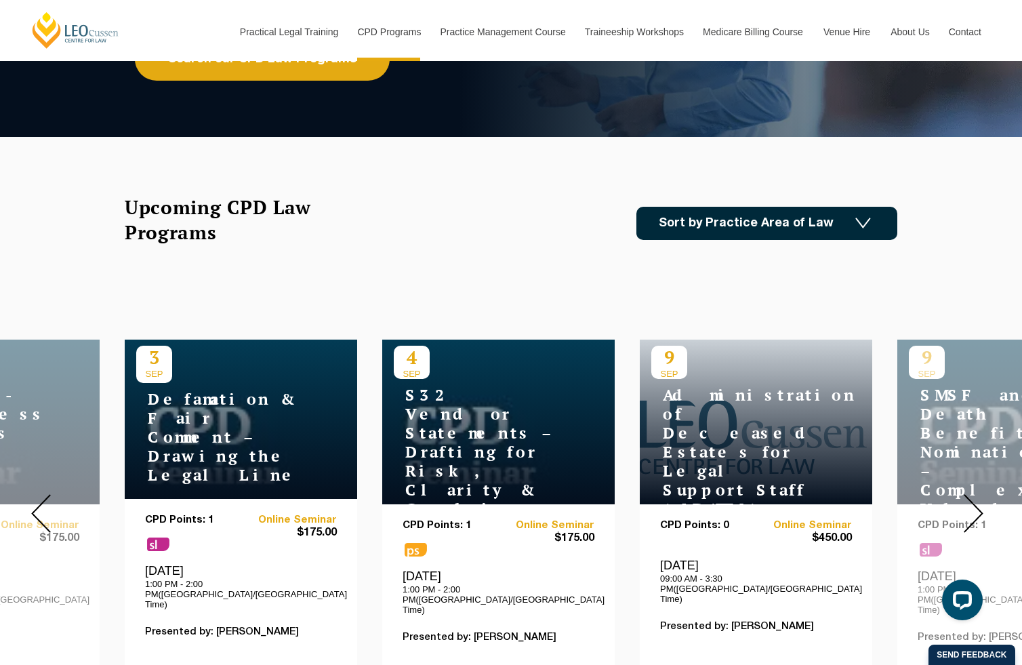
click at [983, 498] on div at bounding box center [974, 513] width 98 height 463
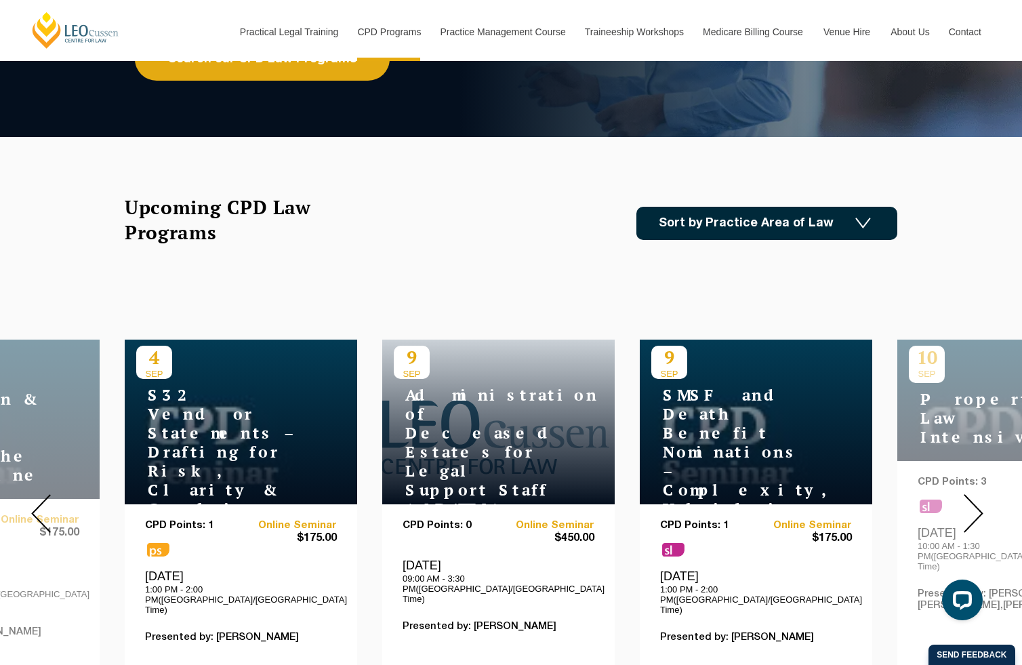
click at [984, 498] on div at bounding box center [974, 513] width 98 height 463
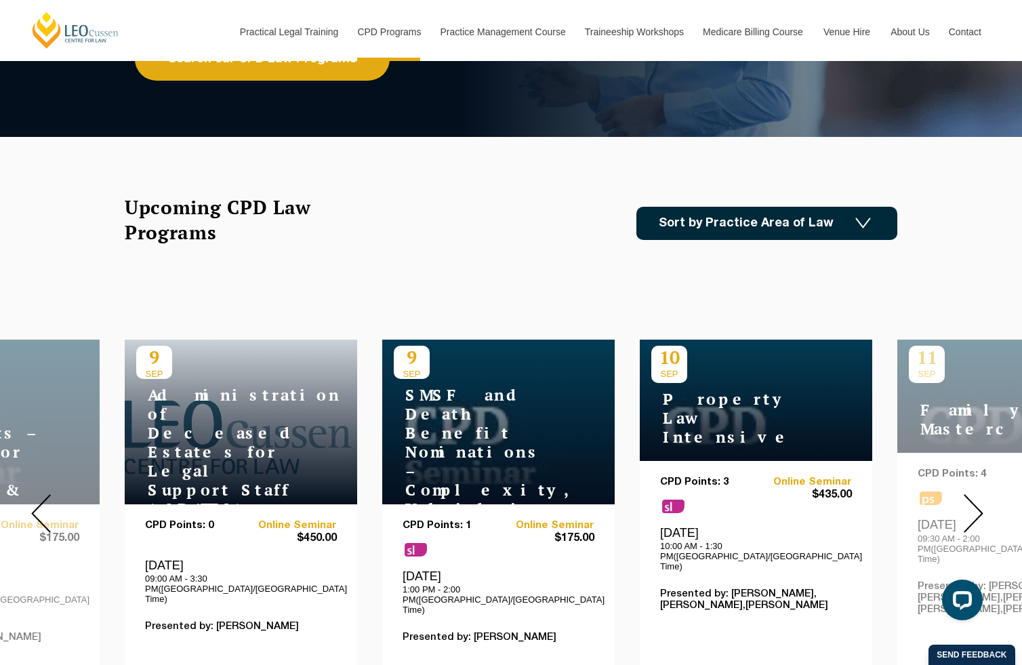
click at [984, 498] on div at bounding box center [974, 513] width 98 height 463
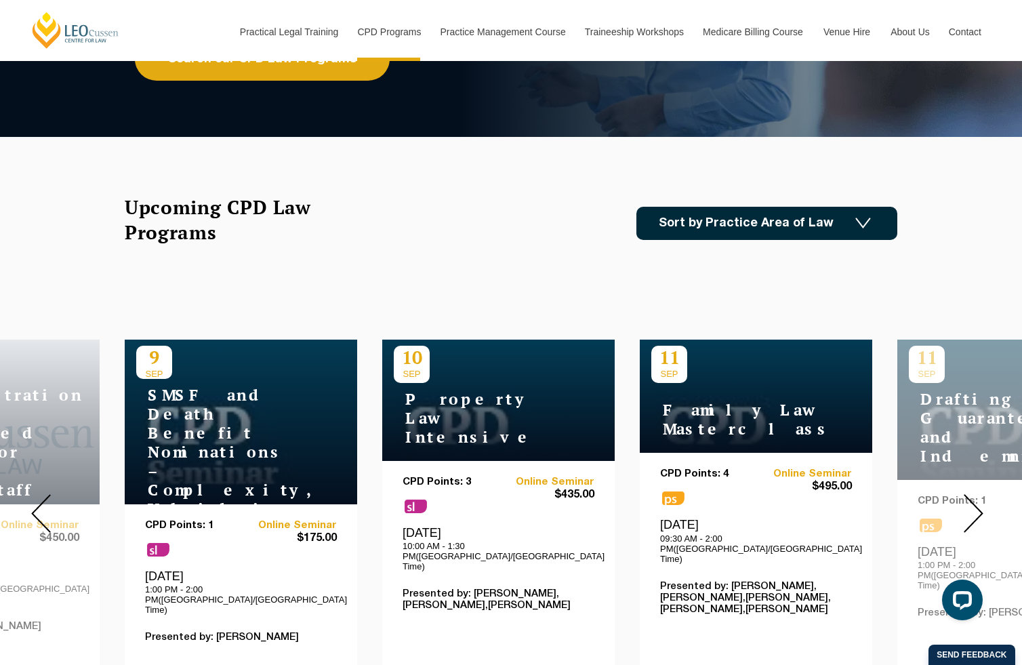
click at [984, 498] on div at bounding box center [974, 513] width 98 height 463
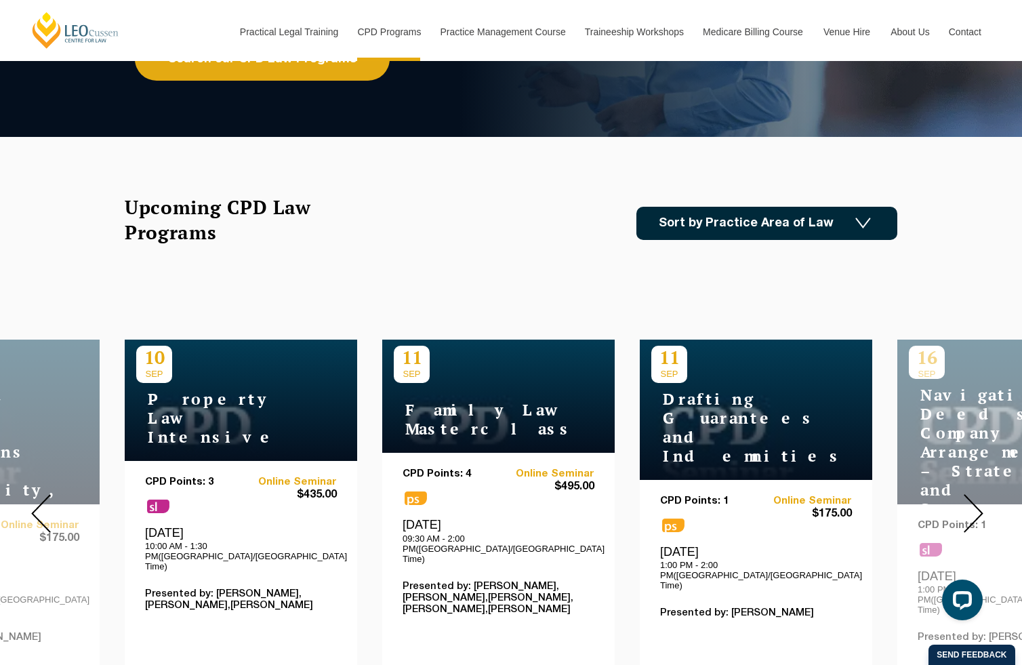
click at [984, 498] on div at bounding box center [974, 513] width 98 height 463
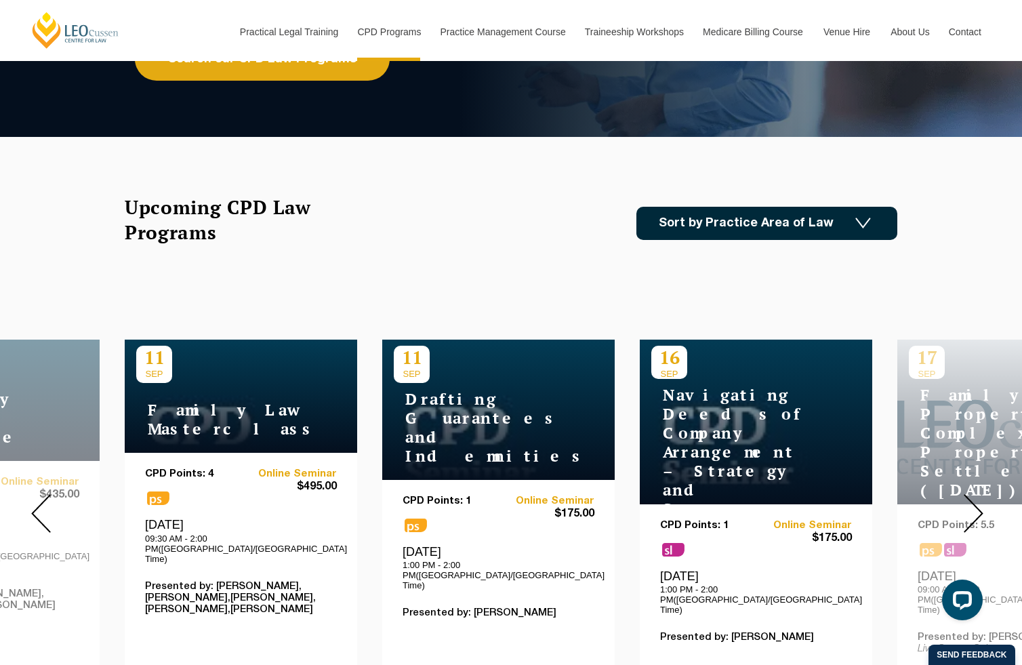
click at [984, 498] on div at bounding box center [974, 513] width 98 height 463
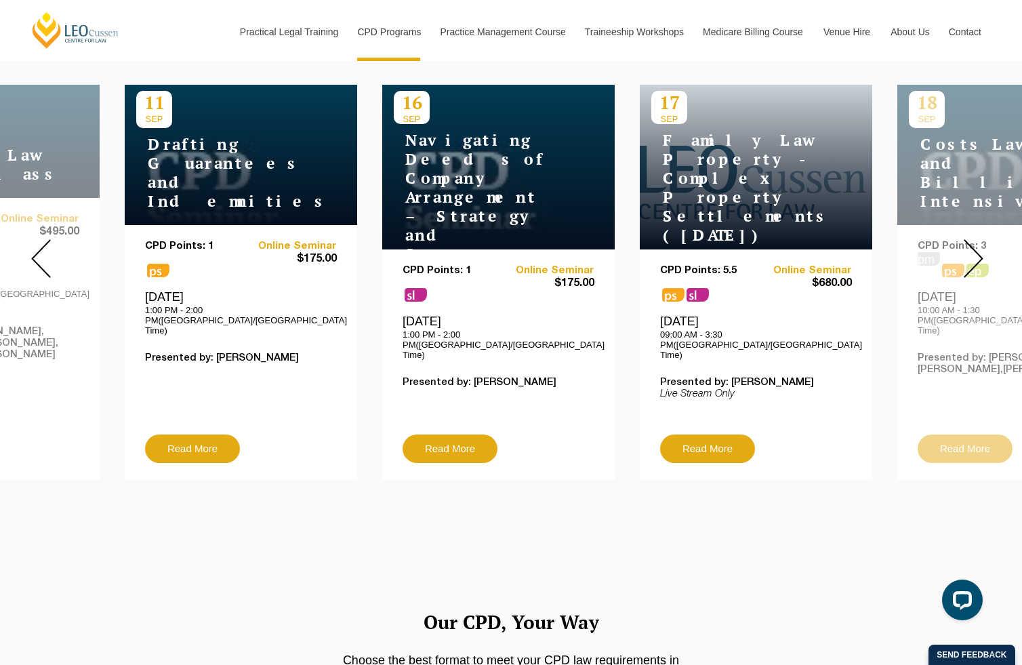
scroll to position [538, 0]
